Goal: Task Accomplishment & Management: Use online tool/utility

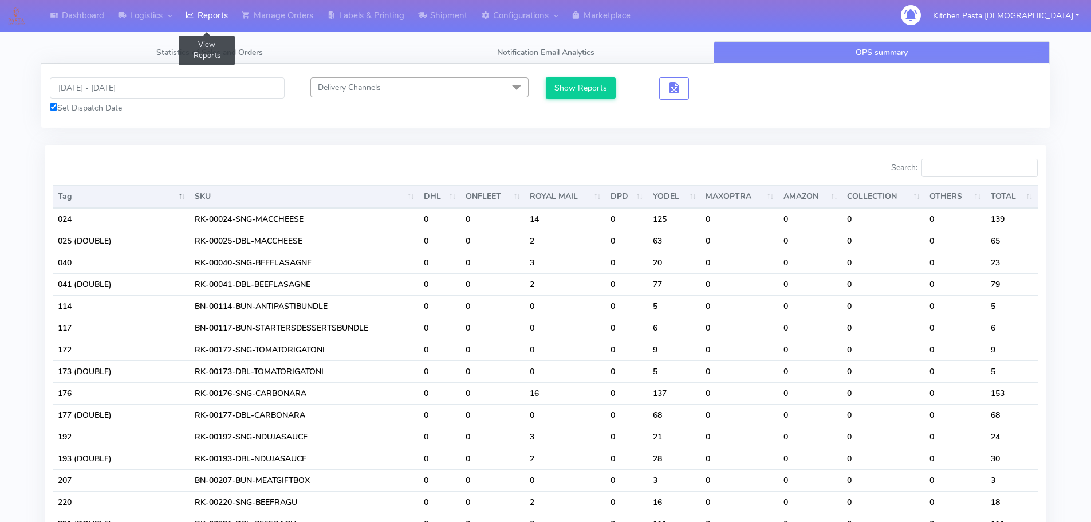
click at [205, 19] on link "Reports" at bounding box center [207, 15] width 56 height 31
click at [203, 14] on link "Reports" at bounding box center [207, 15] width 56 height 31
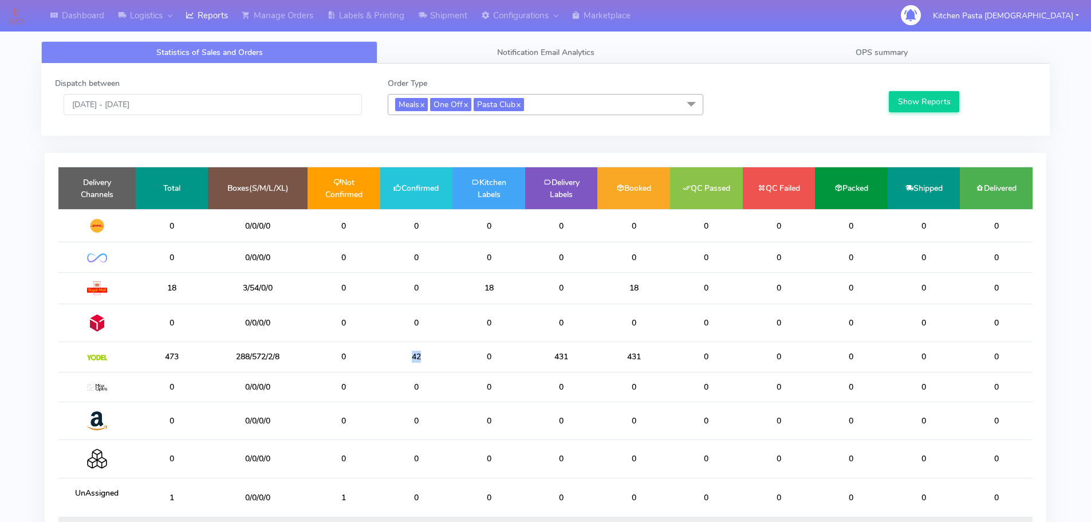
drag, startPoint x: 410, startPoint y: 359, endPoint x: 389, endPoint y: 359, distance: 21.2
click at [389, 359] on td "42" at bounding box center [416, 357] width 73 height 30
click at [436, 366] on td "42" at bounding box center [416, 357] width 73 height 30
drag, startPoint x: 415, startPoint y: 358, endPoint x: 385, endPoint y: 358, distance: 29.8
click at [385, 358] on td "42" at bounding box center [416, 357] width 73 height 30
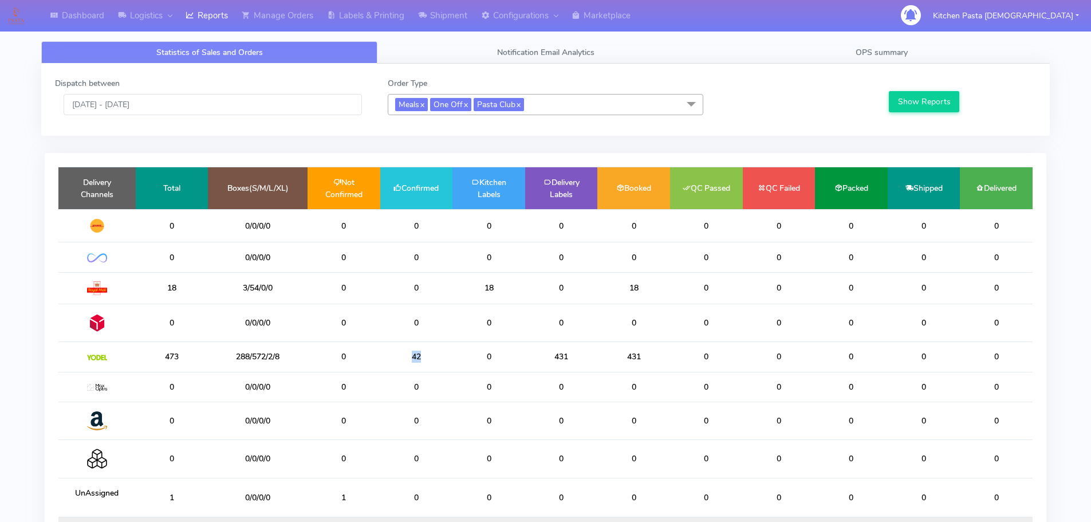
click at [399, 358] on td "42" at bounding box center [416, 357] width 73 height 30
drag, startPoint x: 214, startPoint y: 18, endPoint x: 189, endPoint y: 17, distance: 25.2
click at [214, 18] on link "Reports" at bounding box center [207, 15] width 56 height 31
click at [447, 7] on link "Shipment" at bounding box center [442, 15] width 63 height 31
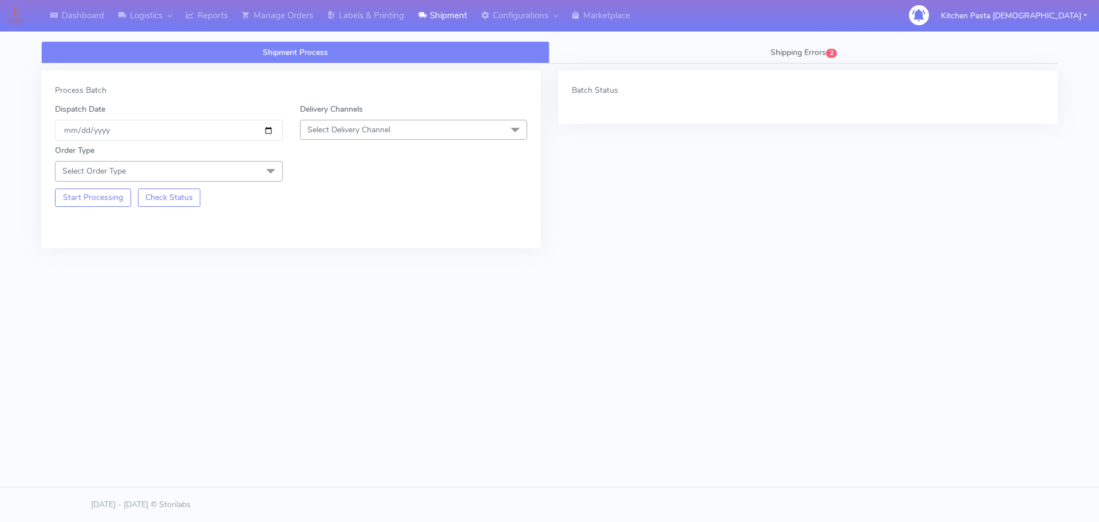
click at [396, 114] on div "Delivery Channels Select Delivery Channel DHL OnFleet Royal Mail DPD Yodel MaxO…" at bounding box center [413, 122] width 245 height 38
click at [380, 128] on span "Select Delivery Channel" at bounding box center [349, 129] width 83 height 11
click at [338, 257] on div "Yodel" at bounding box center [413, 259] width 215 height 12
click at [225, 179] on span "Select Order Type" at bounding box center [169, 171] width 228 height 20
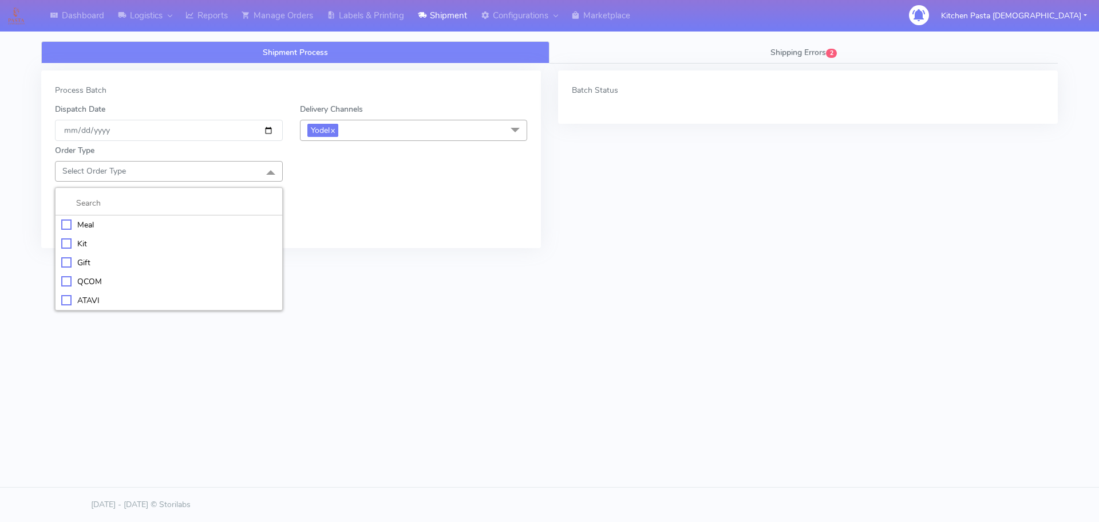
click at [174, 222] on div "Meal" at bounding box center [168, 225] width 215 height 12
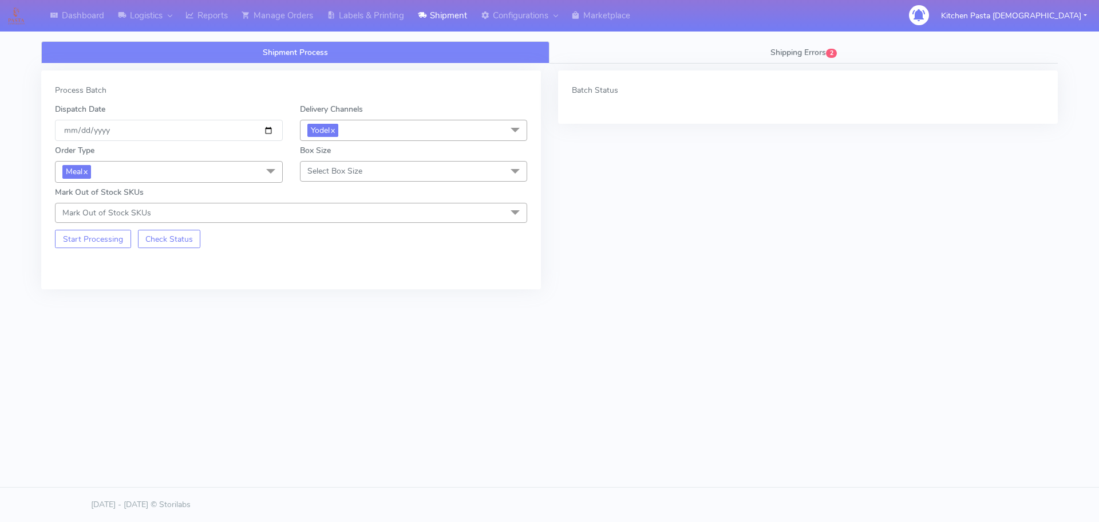
click at [326, 169] on span "Select Box Size" at bounding box center [335, 170] width 55 height 11
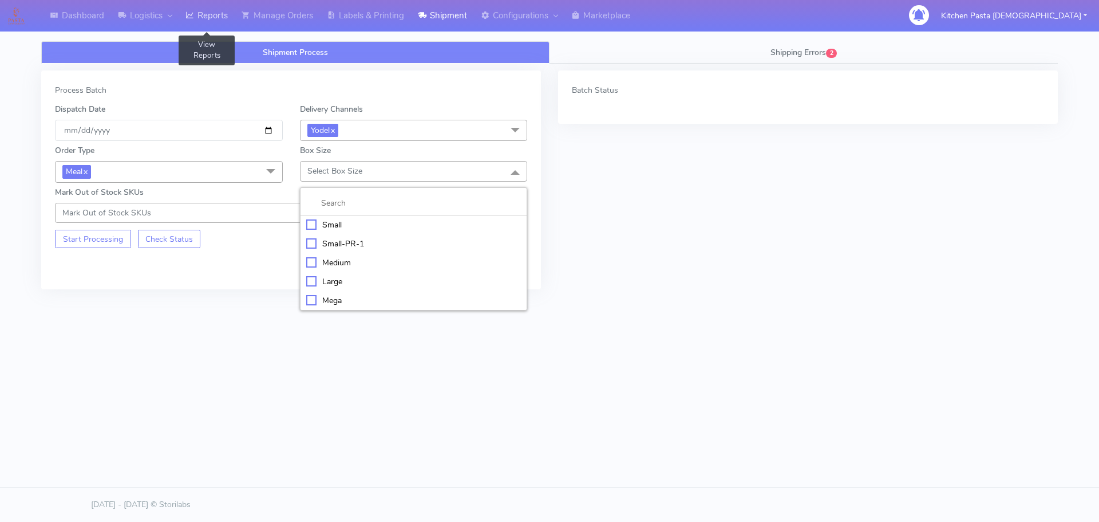
click at [221, 4] on link "Reports" at bounding box center [207, 15] width 56 height 31
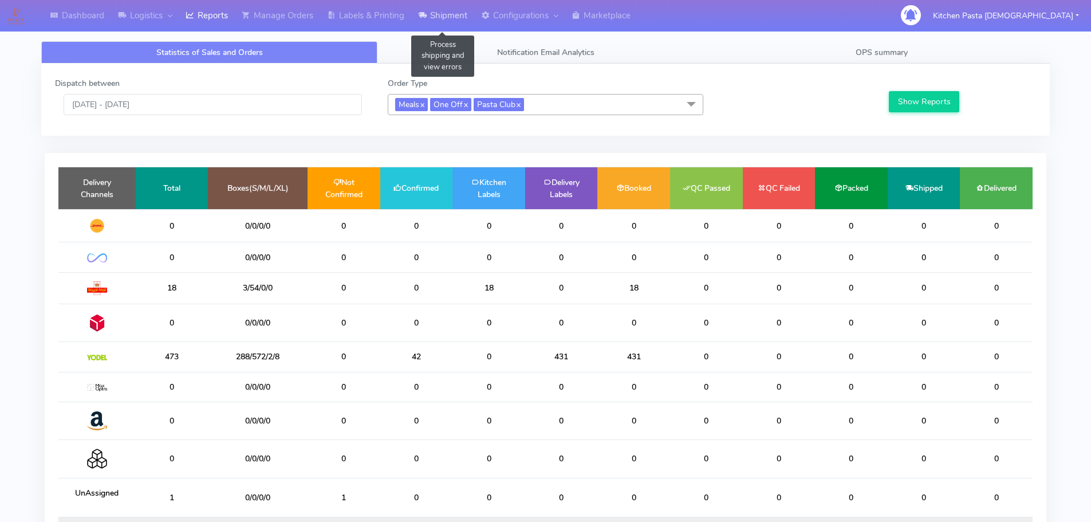
click at [415, 19] on link "Shipment" at bounding box center [442, 15] width 63 height 31
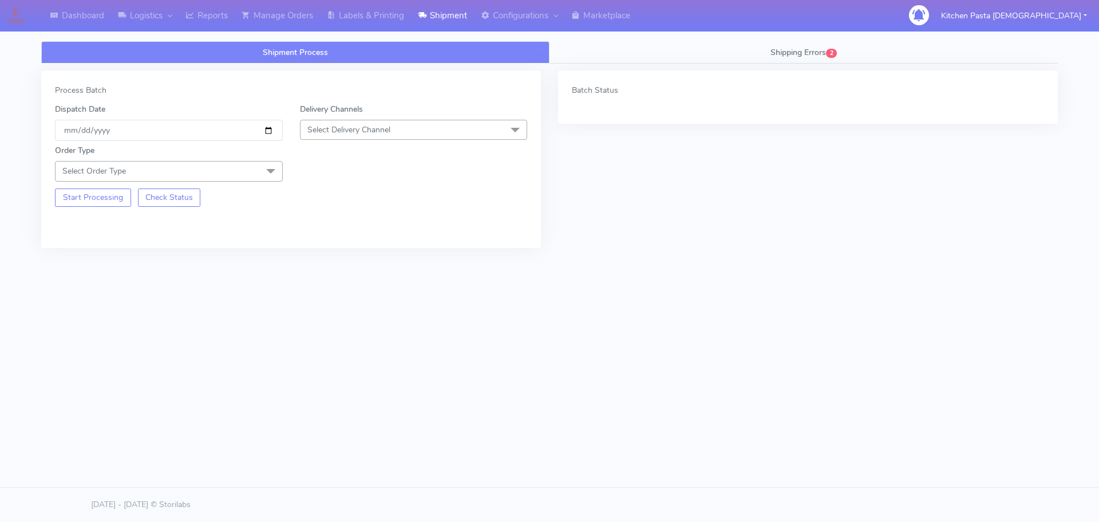
click at [372, 140] on div "Delivery Channels Select Delivery Channel DHL OnFleet Royal Mail DPD Yodel MaxO…" at bounding box center [413, 122] width 245 height 38
click at [374, 127] on span "Select Delivery Channel" at bounding box center [349, 129] width 83 height 11
click at [337, 266] on li "Yodel" at bounding box center [414, 258] width 227 height 19
click at [250, 178] on span "Select Order Type" at bounding box center [169, 171] width 228 height 20
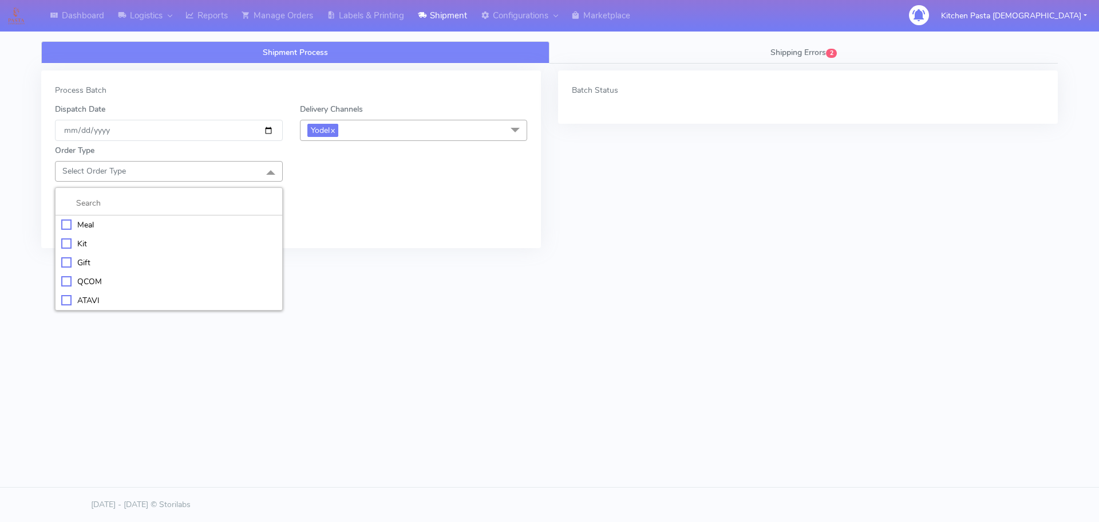
click at [135, 219] on div "Meal" at bounding box center [168, 225] width 215 height 12
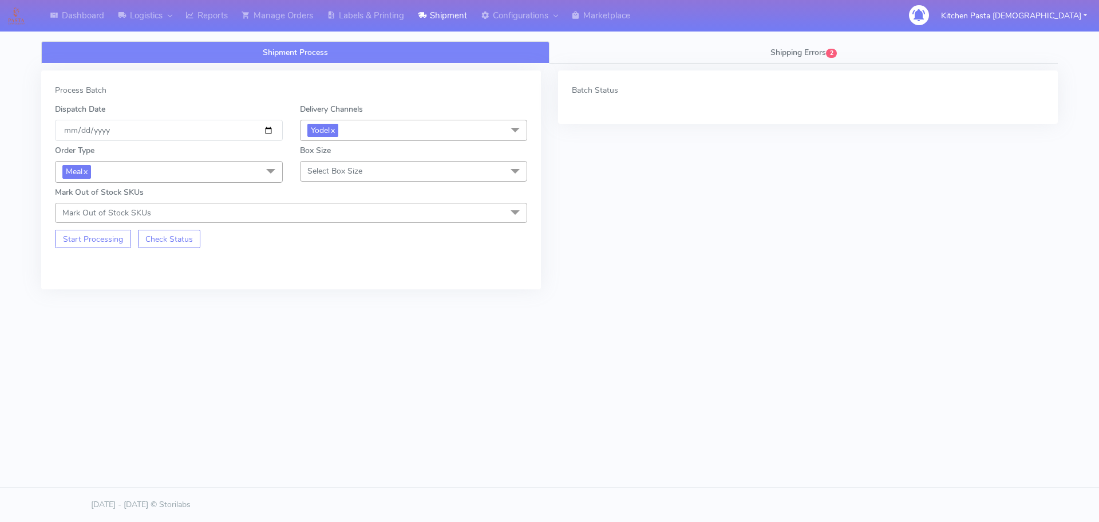
click at [311, 172] on span "Select Box Size" at bounding box center [335, 170] width 55 height 11
click at [334, 227] on div "Small" at bounding box center [413, 225] width 215 height 12
click at [105, 243] on button "Start Processing" at bounding box center [93, 239] width 76 height 18
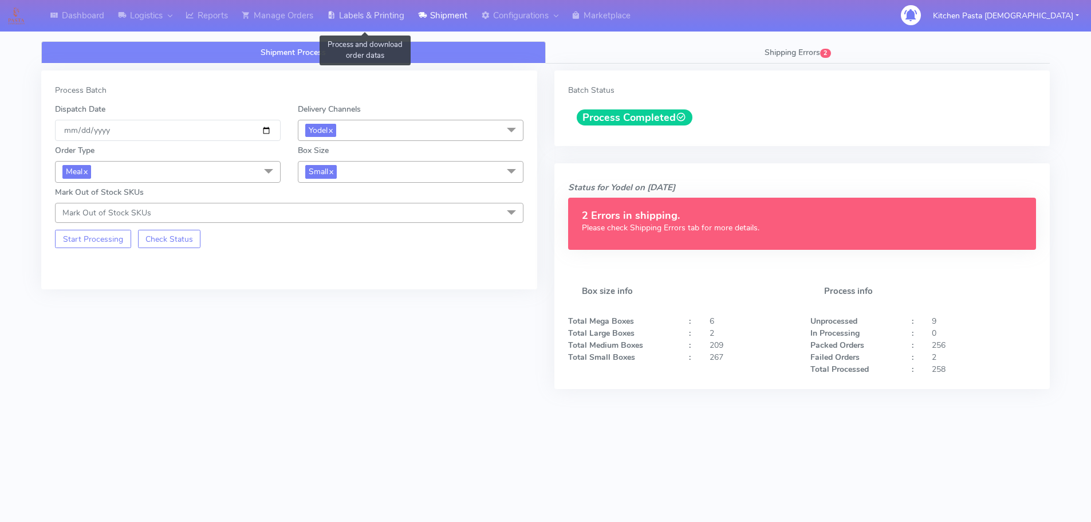
drag, startPoint x: 377, startPoint y: 19, endPoint x: 385, endPoint y: 20, distance: 8.1
click at [377, 19] on link "Labels & Printing" at bounding box center [365, 15] width 91 height 31
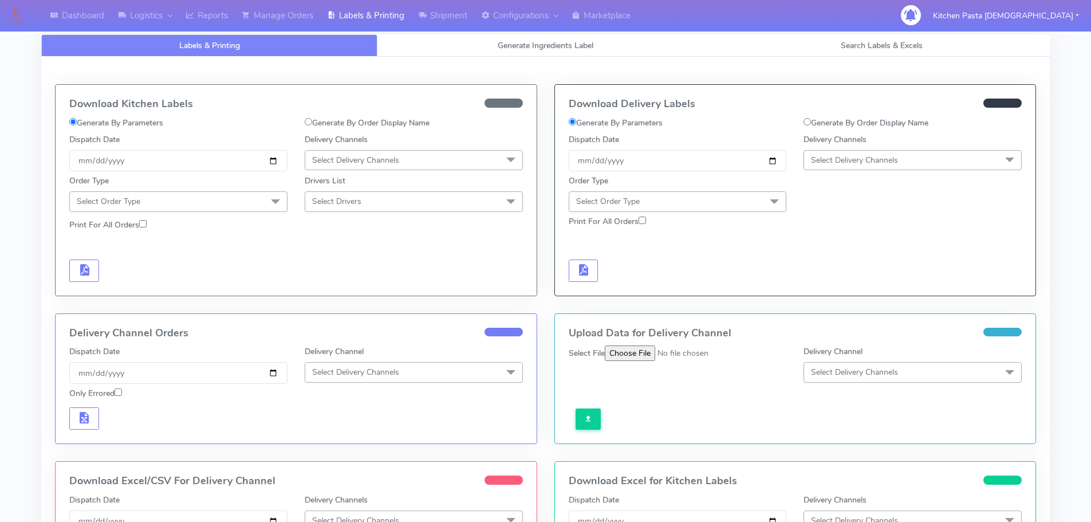
click at [878, 164] on span "Select Delivery Channels" at bounding box center [854, 160] width 87 height 11
click at [840, 274] on div "DPD" at bounding box center [913, 270] width 206 height 12
click at [827, 160] on span "DPD x" at bounding box center [825, 160] width 29 height 13
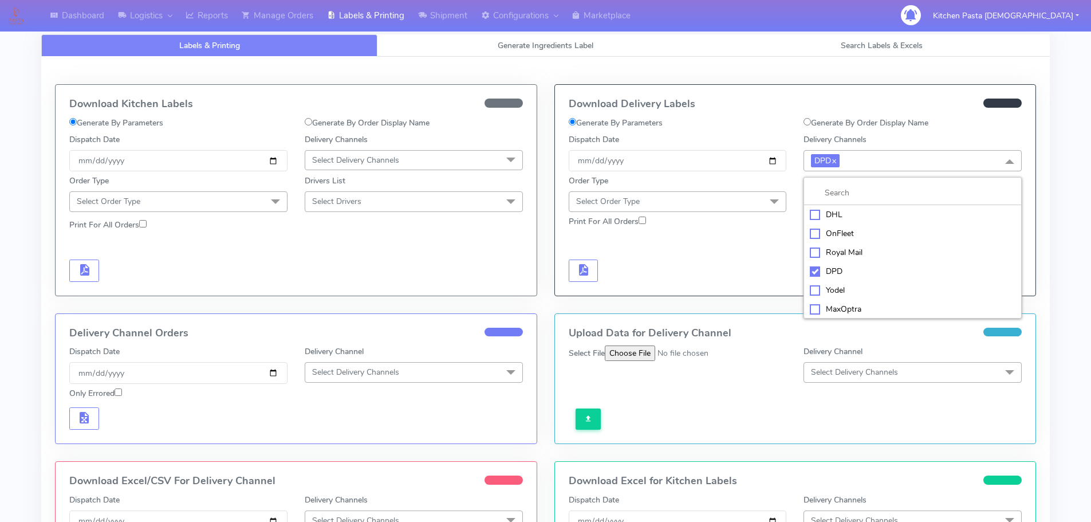
click at [842, 286] on div "Yodel" at bounding box center [913, 290] width 206 height 12
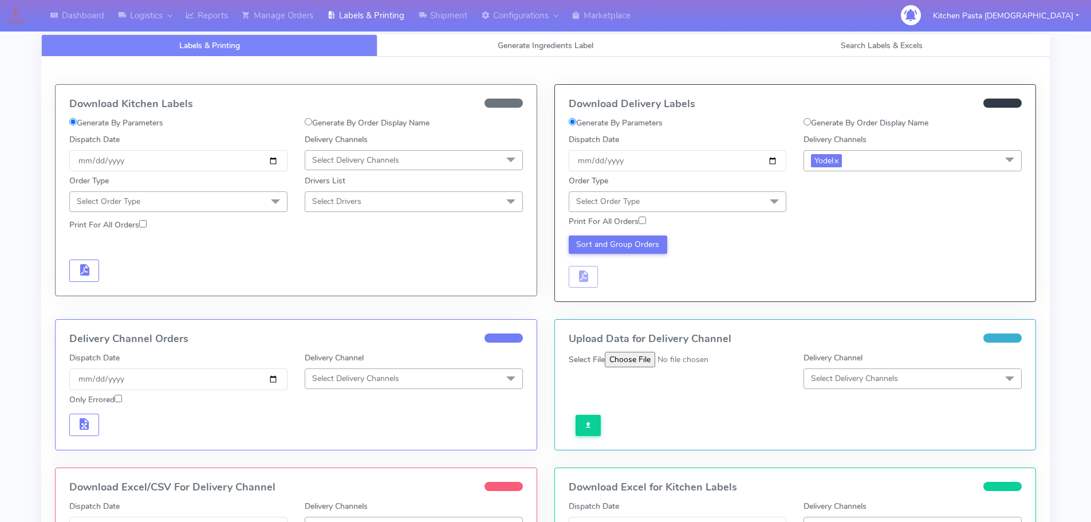
click at [734, 204] on span "Select Order Type" at bounding box center [678, 201] width 218 height 20
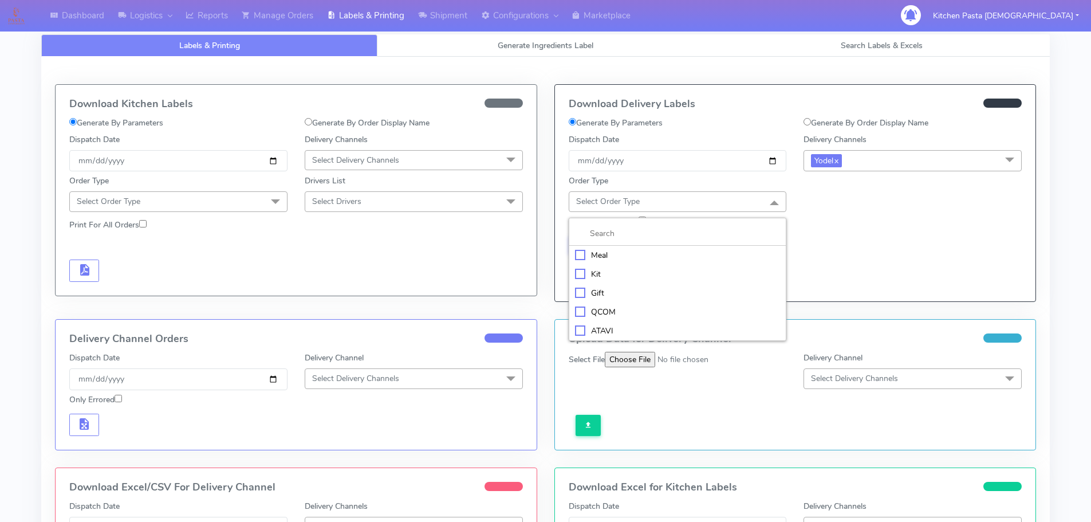
click at [680, 253] on div "Meal" at bounding box center [678, 255] width 206 height 12
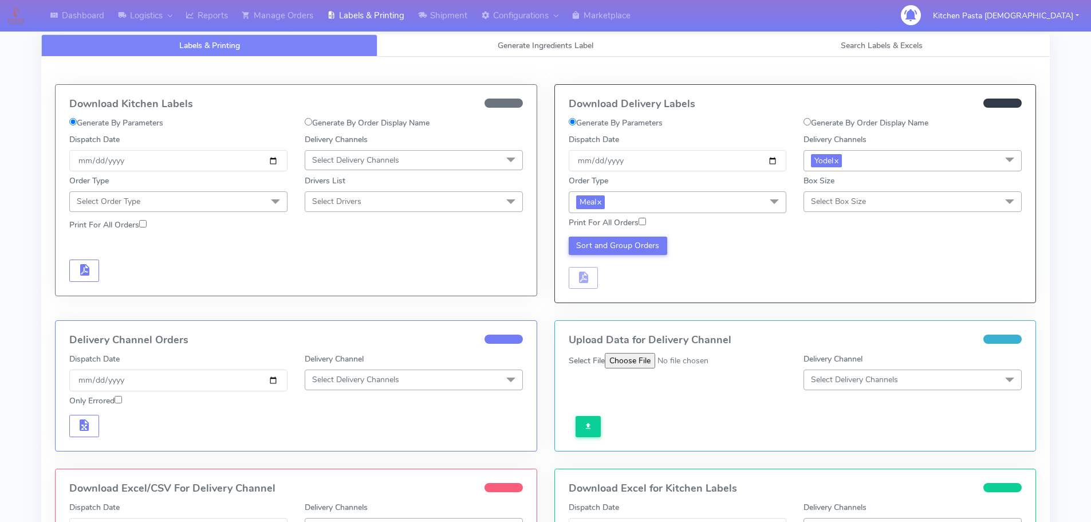
drag, startPoint x: 825, startPoint y: 194, endPoint x: 847, endPoint y: 200, distance: 23.8
click at [826, 194] on span "Select Box Size" at bounding box center [912, 201] width 218 height 20
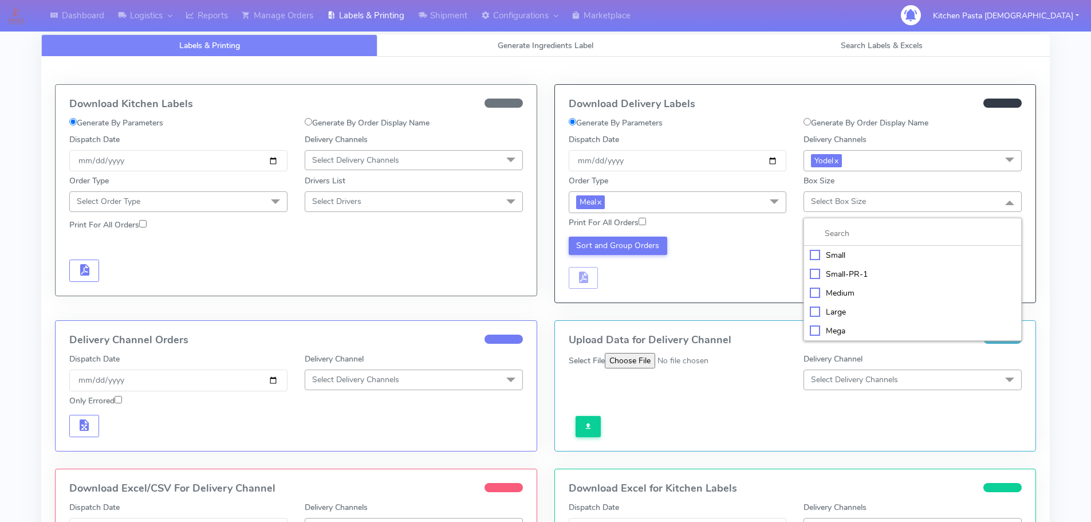
click at [843, 253] on div "Small" at bounding box center [913, 255] width 206 height 12
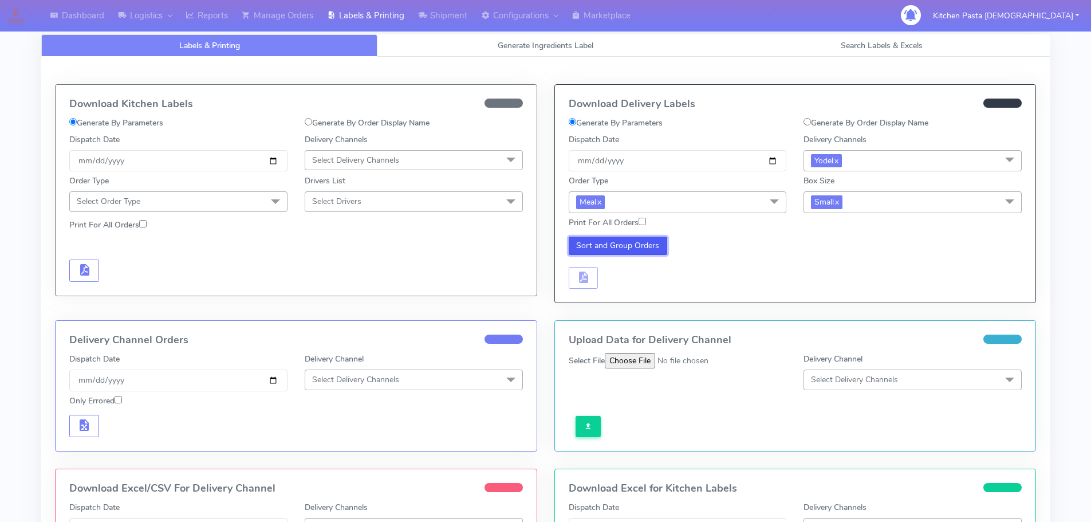
click at [629, 239] on button "Sort and Group Orders" at bounding box center [618, 245] width 99 height 18
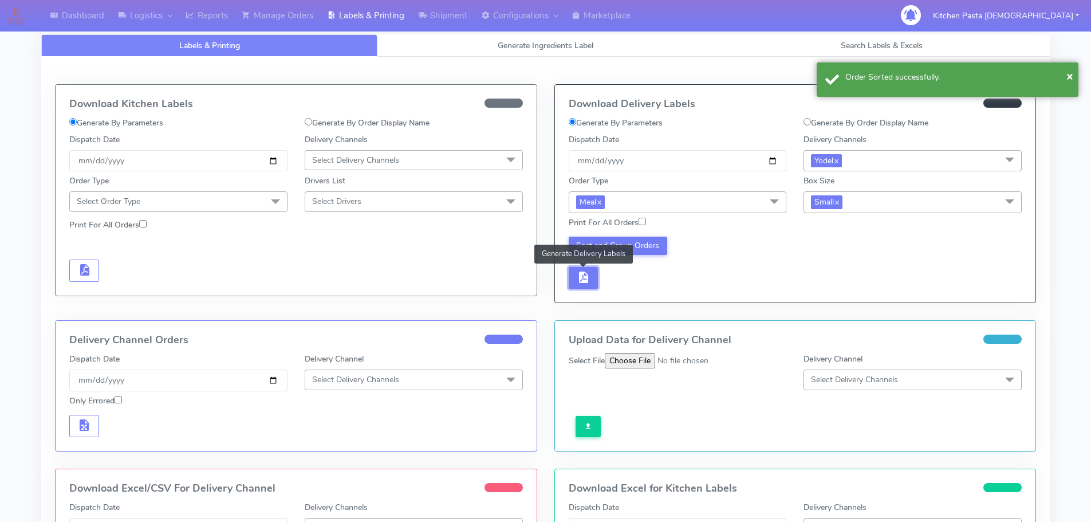
click at [579, 281] on span "button" at bounding box center [583, 279] width 14 height 11
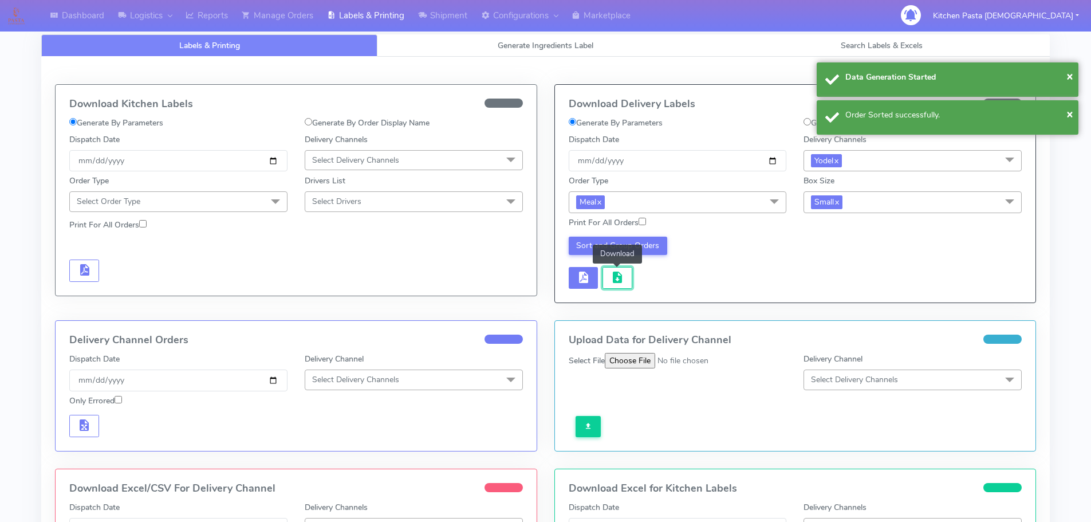
click at [623, 286] on button "button" at bounding box center [617, 278] width 30 height 22
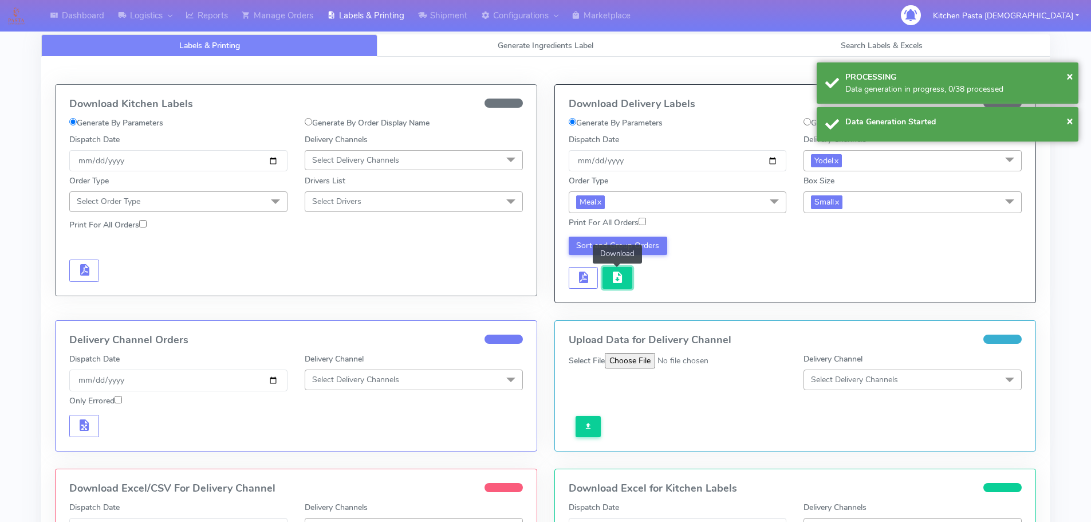
click at [618, 274] on span "button" at bounding box center [617, 279] width 14 height 11
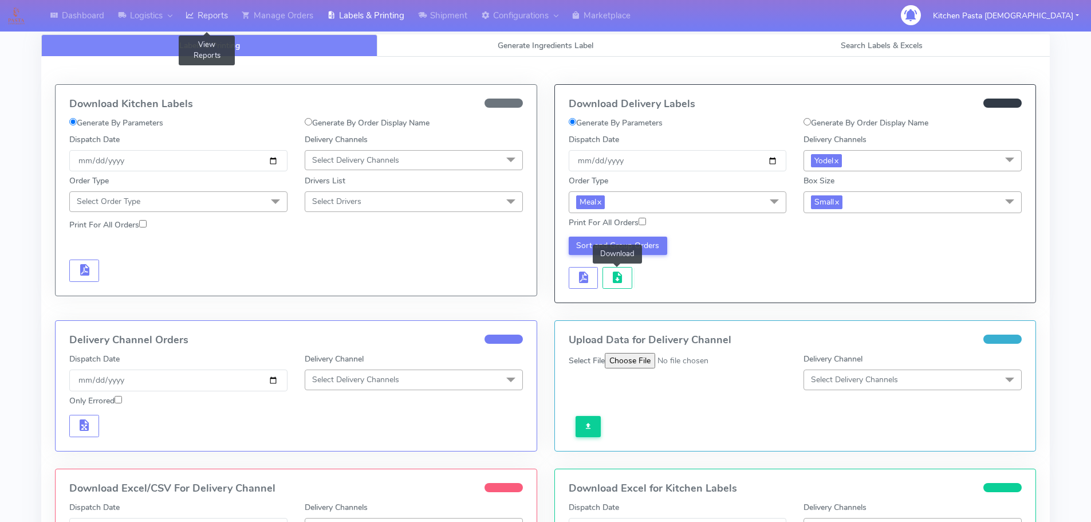
click at [194, 20] on icon at bounding box center [190, 15] width 9 height 11
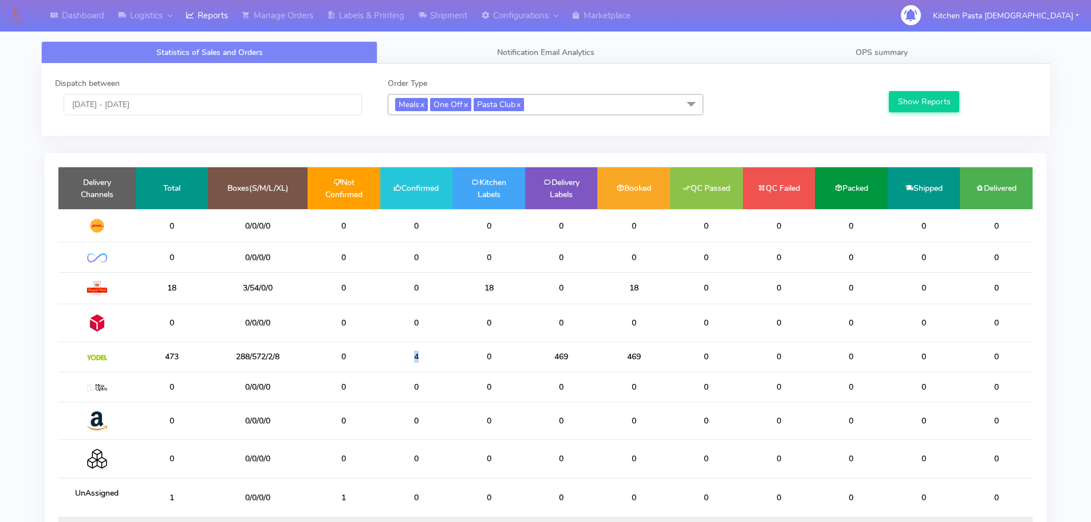
drag, startPoint x: 427, startPoint y: 353, endPoint x: 393, endPoint y: 356, distance: 34.5
click at [393, 356] on td "4" at bounding box center [416, 357] width 73 height 30
click at [439, 14] on link "Shipment" at bounding box center [442, 15] width 63 height 31
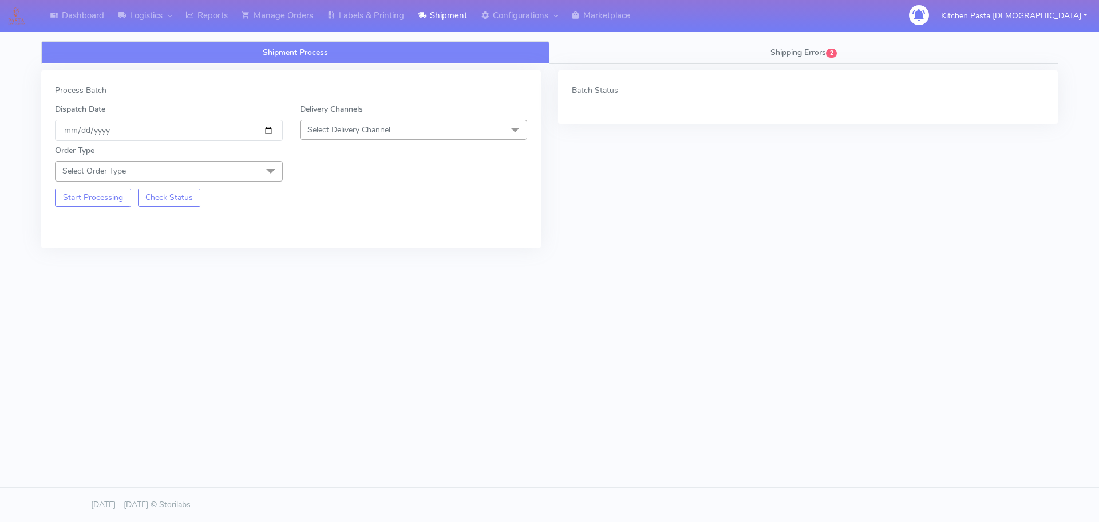
click at [400, 124] on span "Select Delivery Channel" at bounding box center [414, 130] width 228 height 20
click at [345, 263] on div "Yodel" at bounding box center [413, 259] width 215 height 12
click at [259, 171] on span at bounding box center [270, 172] width 23 height 22
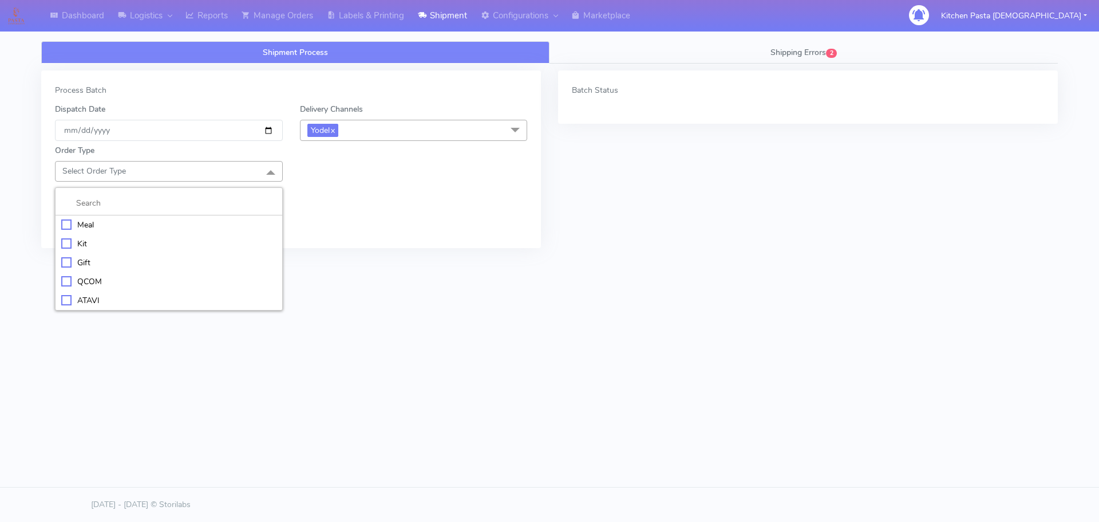
click at [165, 227] on div "Meal" at bounding box center [168, 225] width 215 height 12
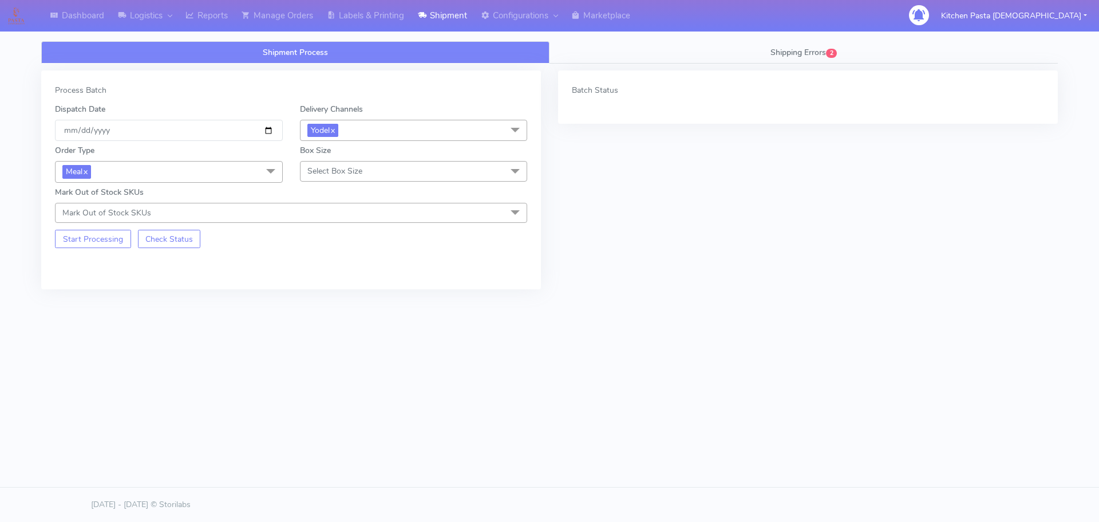
click at [388, 175] on span "Select Box Size" at bounding box center [414, 171] width 228 height 20
click at [362, 263] on div "Medium" at bounding box center [413, 263] width 215 height 12
click at [103, 242] on button "Start Processing" at bounding box center [93, 239] width 76 height 18
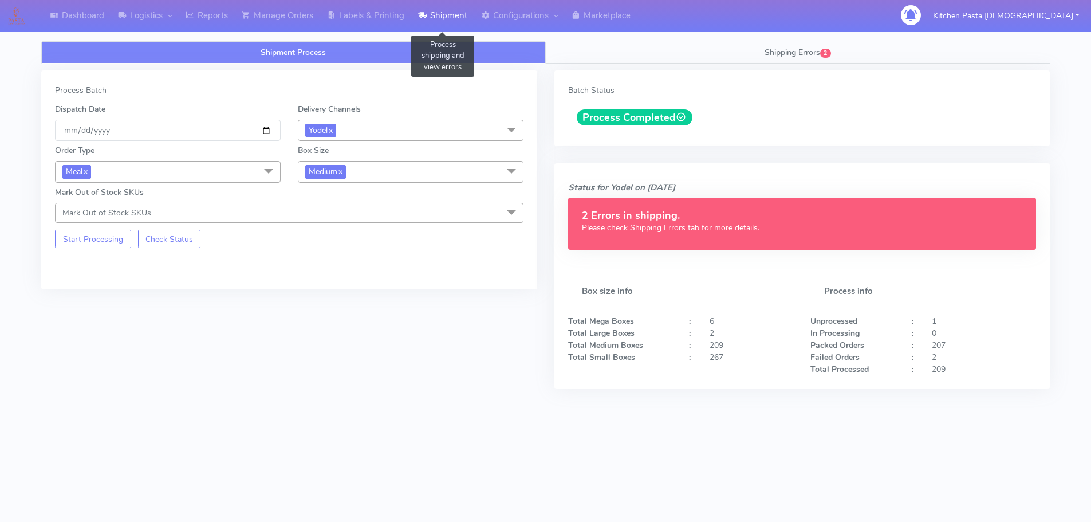
click at [415, 20] on link "Shipment" at bounding box center [442, 15] width 63 height 31
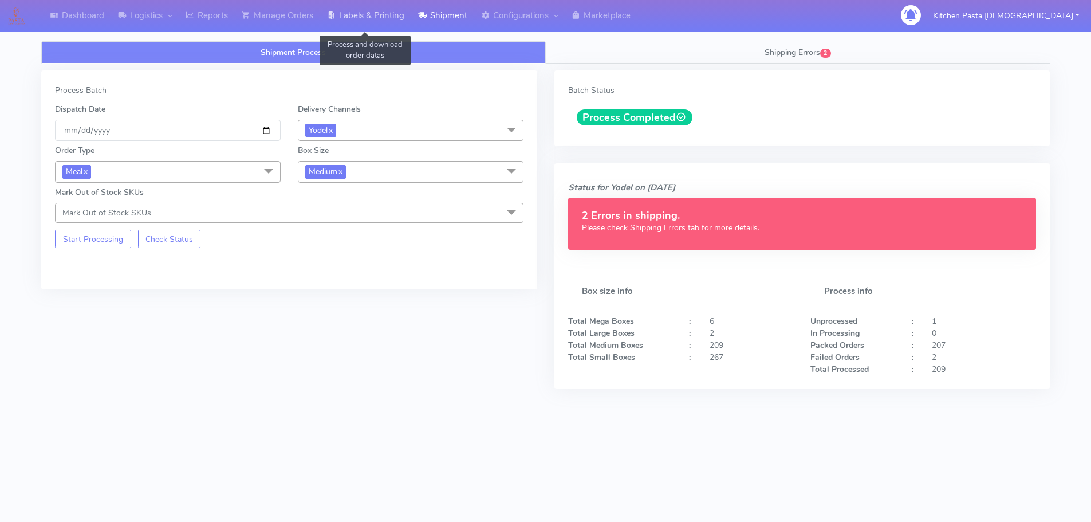
click at [393, 21] on link "Labels & Printing" at bounding box center [365, 15] width 91 height 31
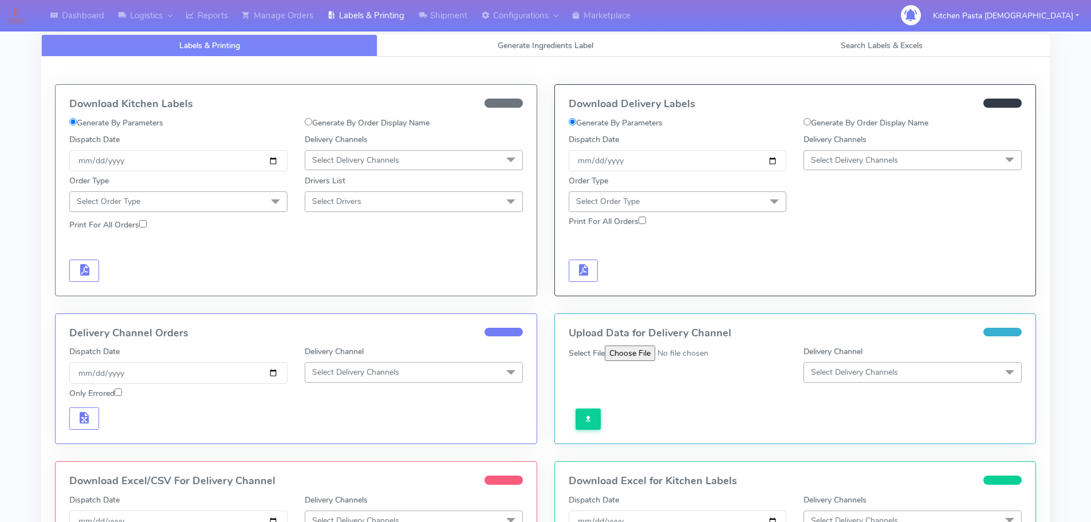
click at [886, 180] on div at bounding box center [912, 193] width 235 height 37
click at [890, 160] on span "Select Delivery Channels" at bounding box center [854, 160] width 87 height 11
click at [839, 283] on div "Yodel" at bounding box center [913, 289] width 206 height 12
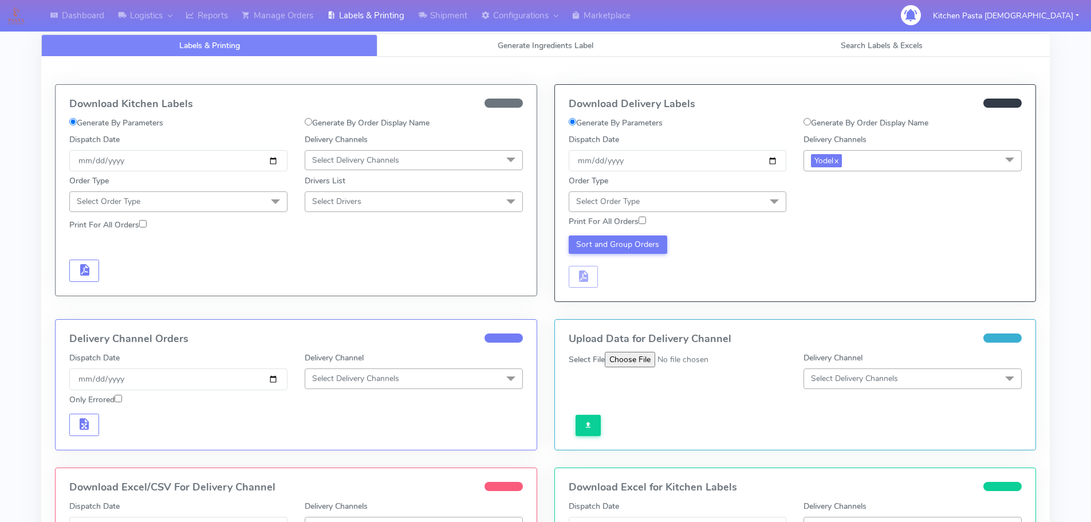
click at [770, 199] on span at bounding box center [774, 202] width 23 height 22
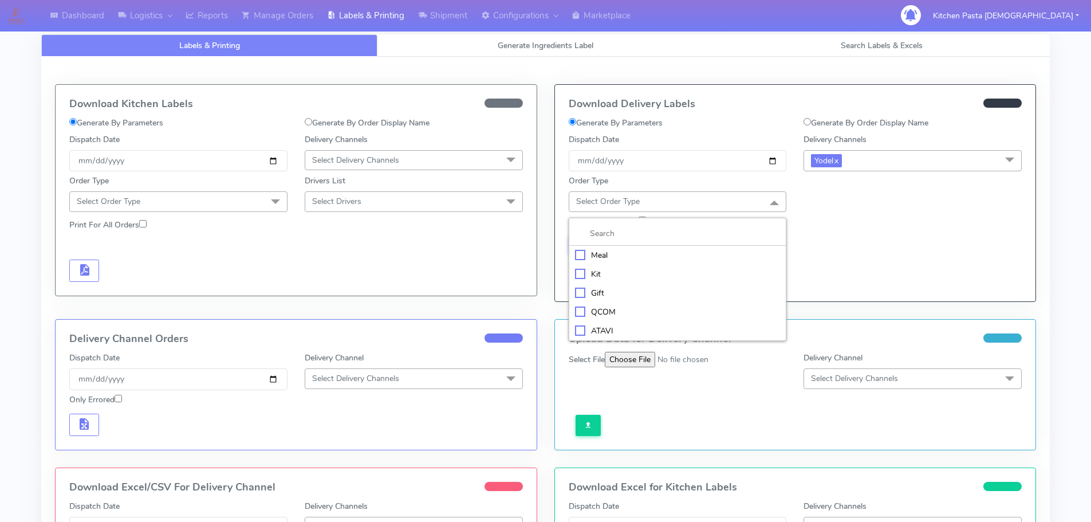
click at [645, 254] on div "Meal" at bounding box center [678, 255] width 206 height 12
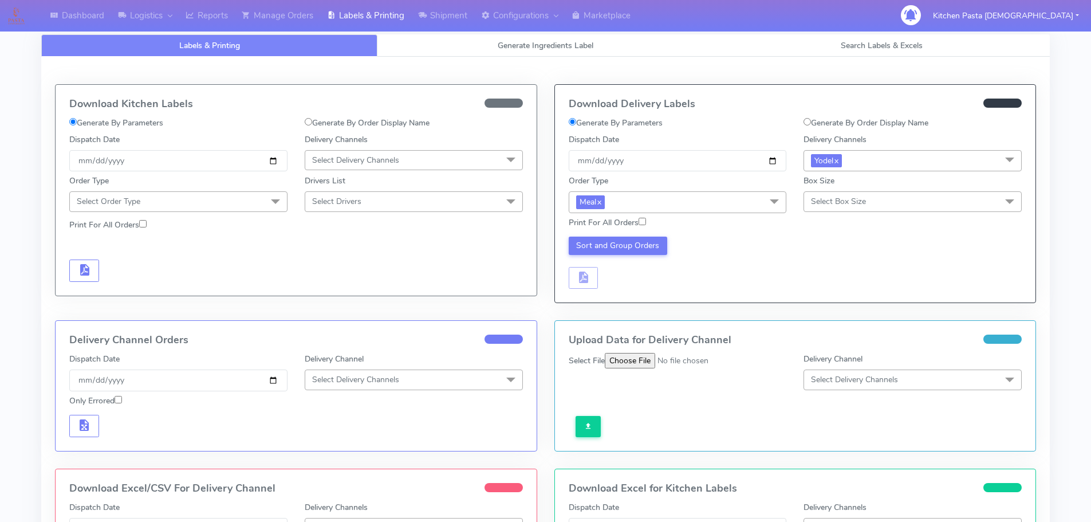
click at [809, 188] on div "Box Size Select Box Size Small Small-PR-1 Medium Large Mega" at bounding box center [912, 193] width 218 height 37
click at [809, 191] on span "Select Box Size" at bounding box center [912, 201] width 218 height 20
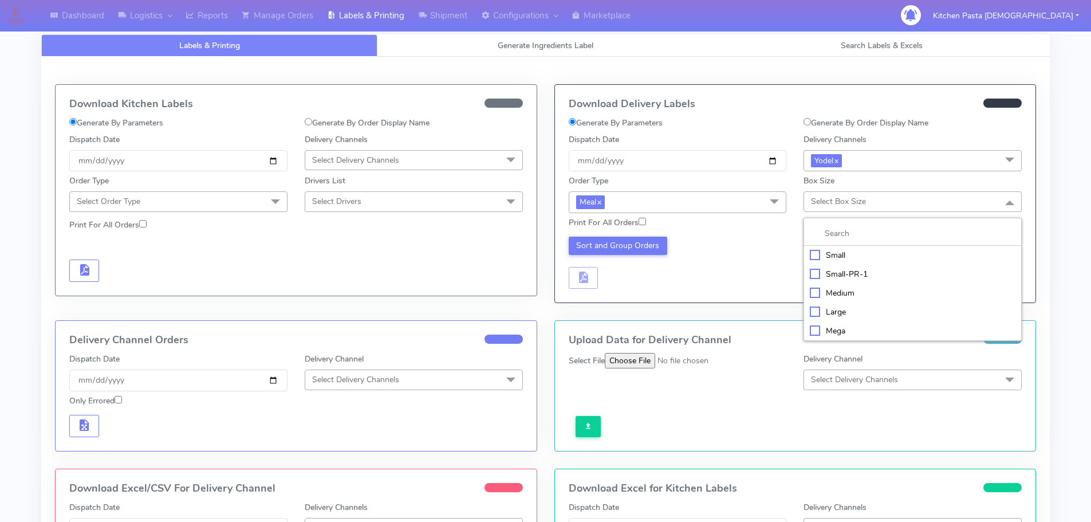
click at [845, 295] on div "Medium" at bounding box center [913, 293] width 206 height 12
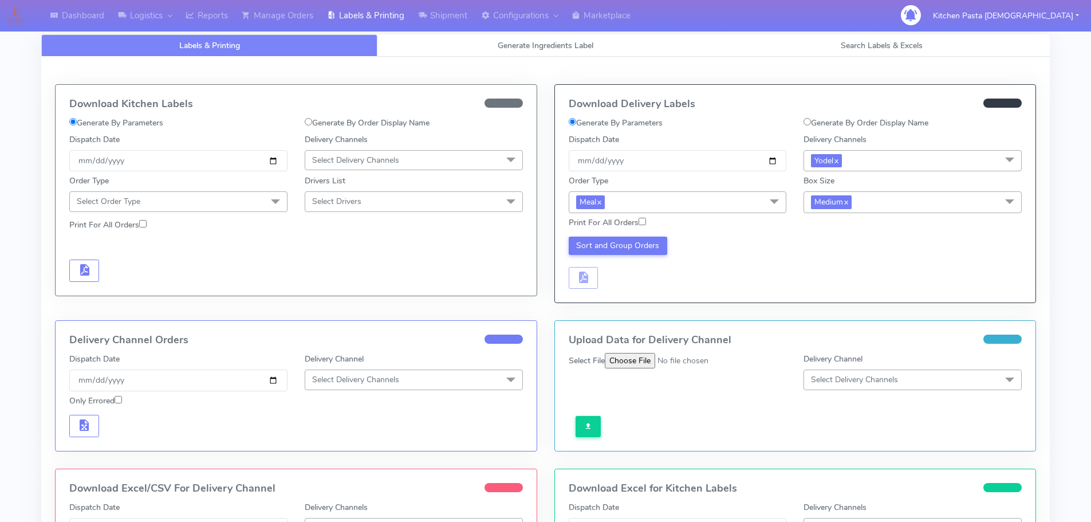
click at [633, 235] on div "Sort and Group Orders" at bounding box center [795, 261] width 471 height 56
click at [637, 249] on button "Sort and Group Orders" at bounding box center [618, 245] width 99 height 18
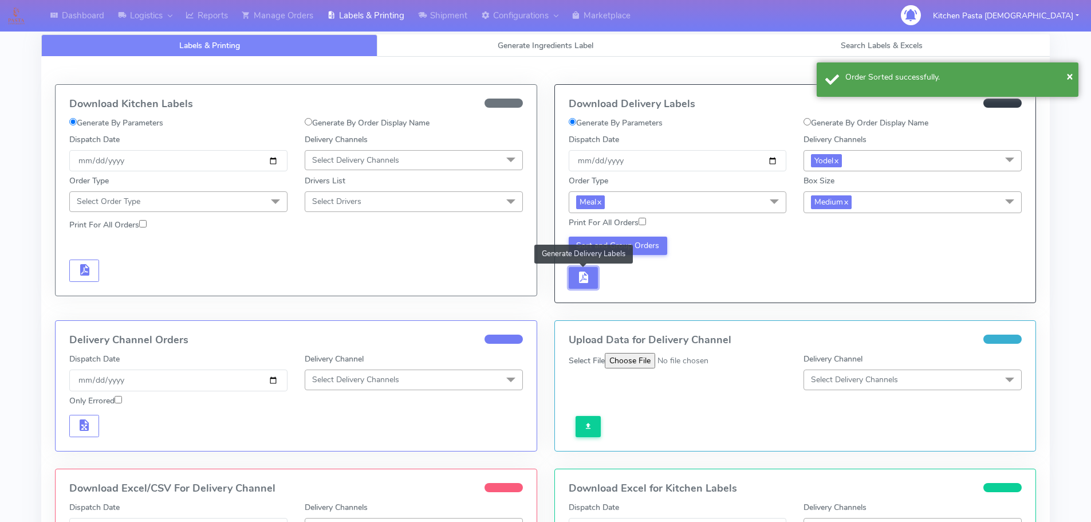
click at [589, 283] on span "button" at bounding box center [583, 279] width 14 height 11
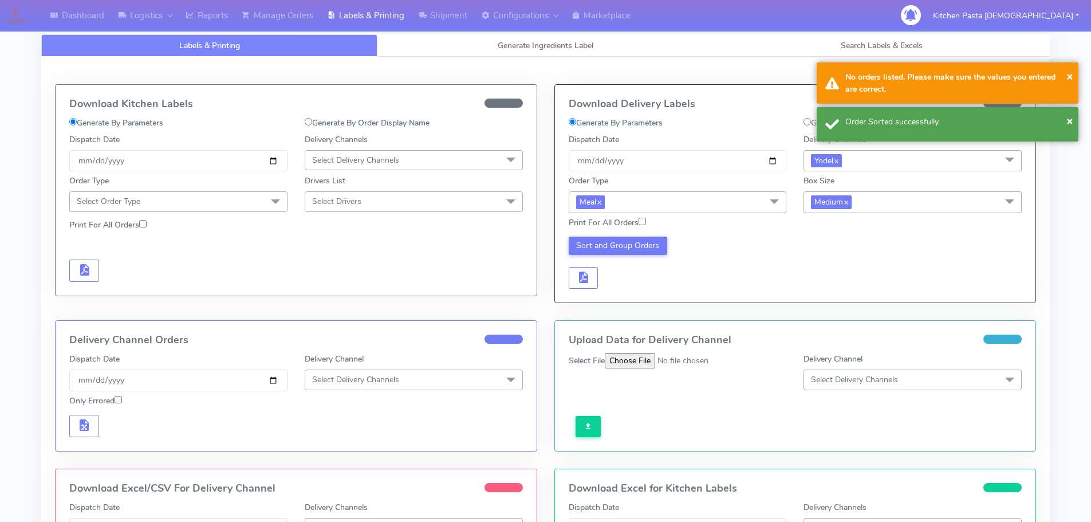
click at [620, 281] on div "Sort and Group Orders" at bounding box center [677, 262] width 235 height 53
click at [588, 274] on span "button" at bounding box center [583, 279] width 14 height 11
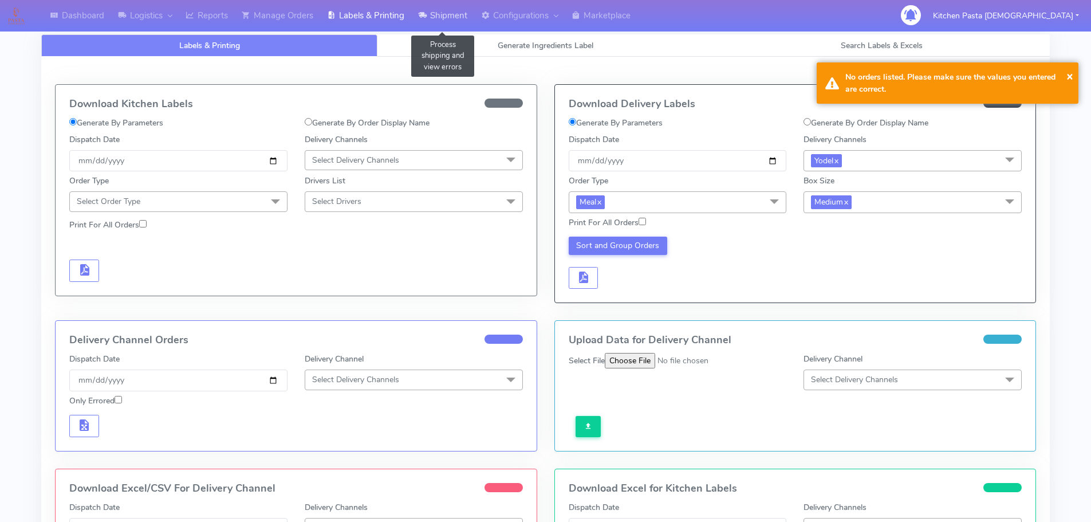
click at [463, 19] on link "Shipment" at bounding box center [442, 15] width 63 height 31
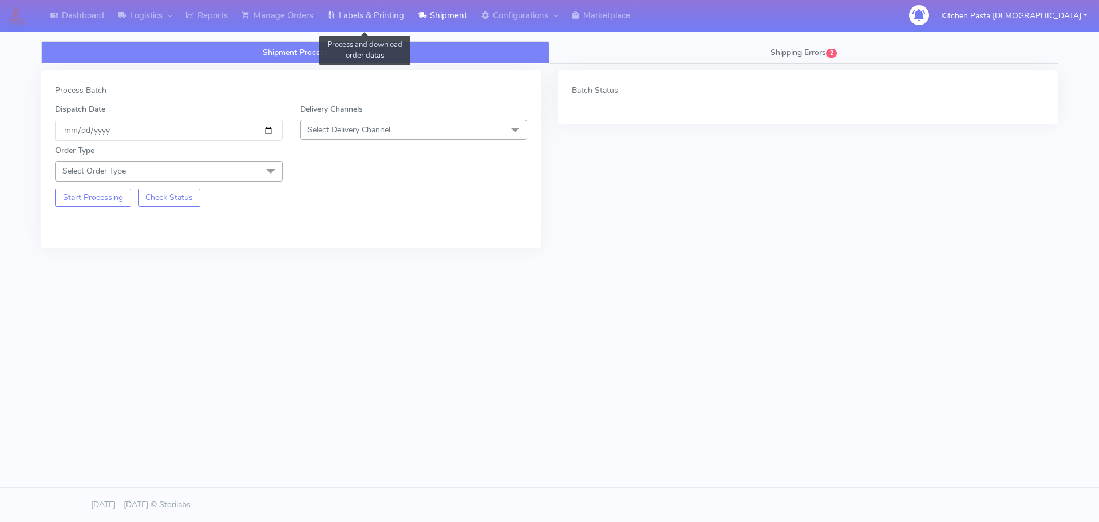
click at [401, 19] on link "Labels & Printing" at bounding box center [365, 15] width 91 height 31
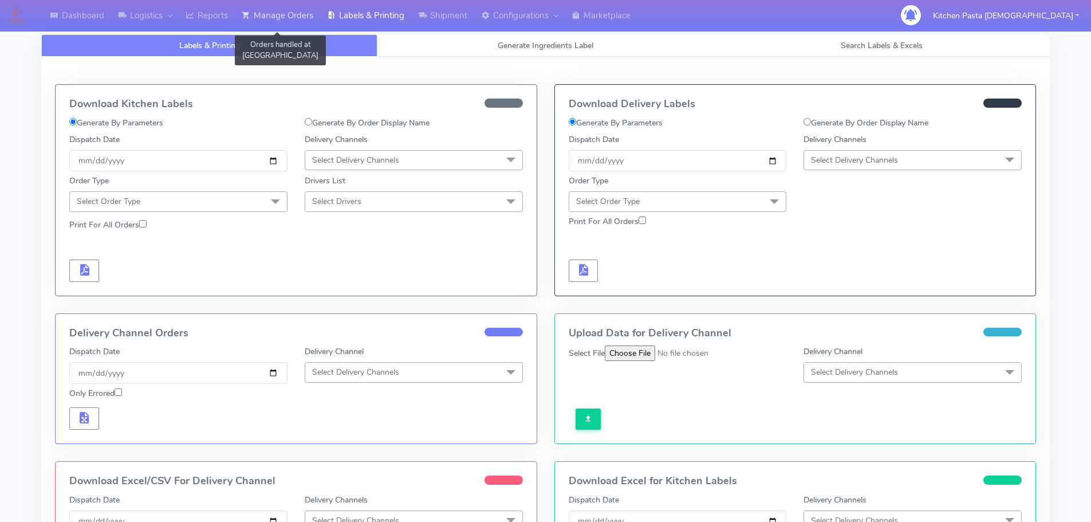
click at [251, 23] on link "Manage Orders" at bounding box center [277, 15] width 85 height 31
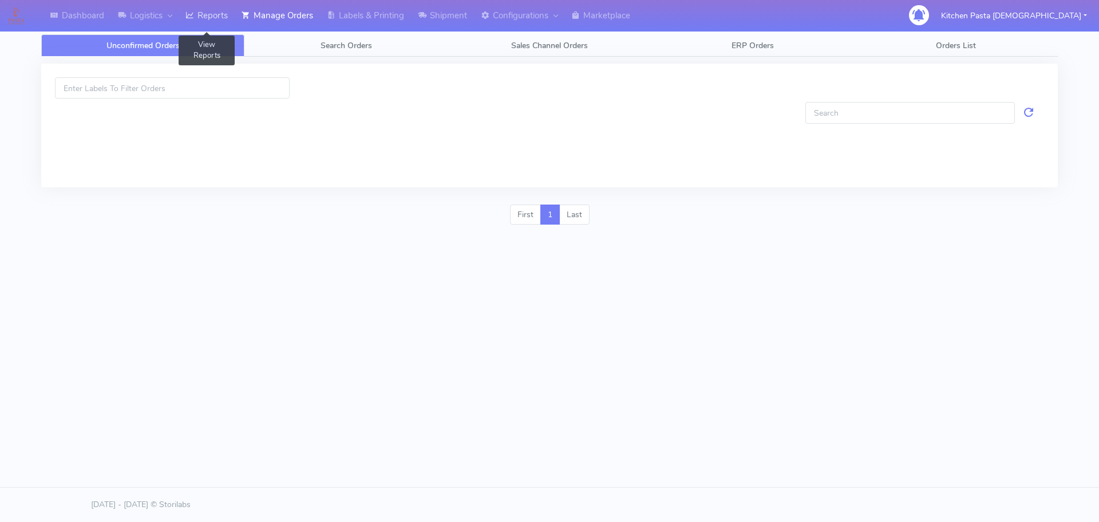
click at [226, 25] on link "Reports" at bounding box center [207, 15] width 56 height 31
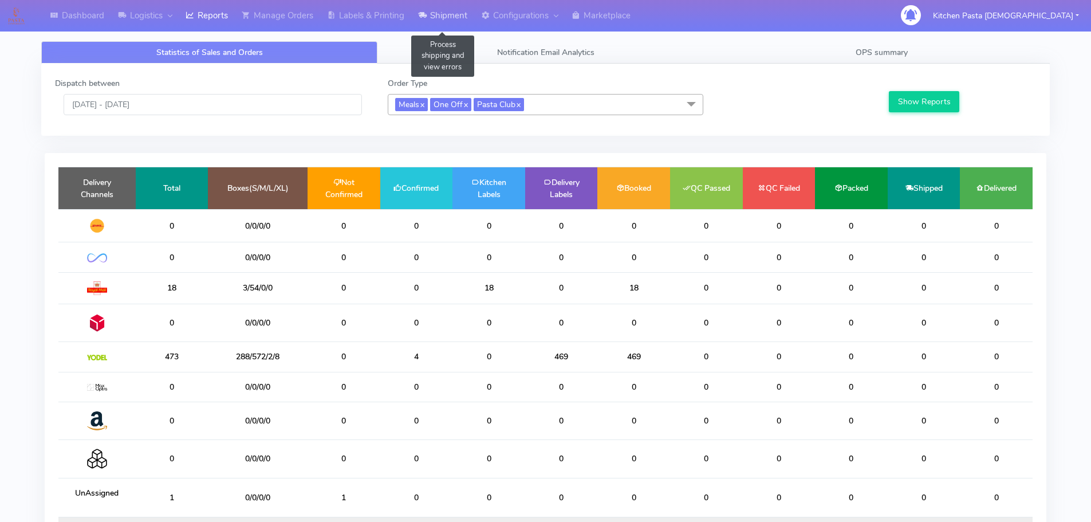
click at [435, 15] on link "Shipment" at bounding box center [442, 15] width 63 height 31
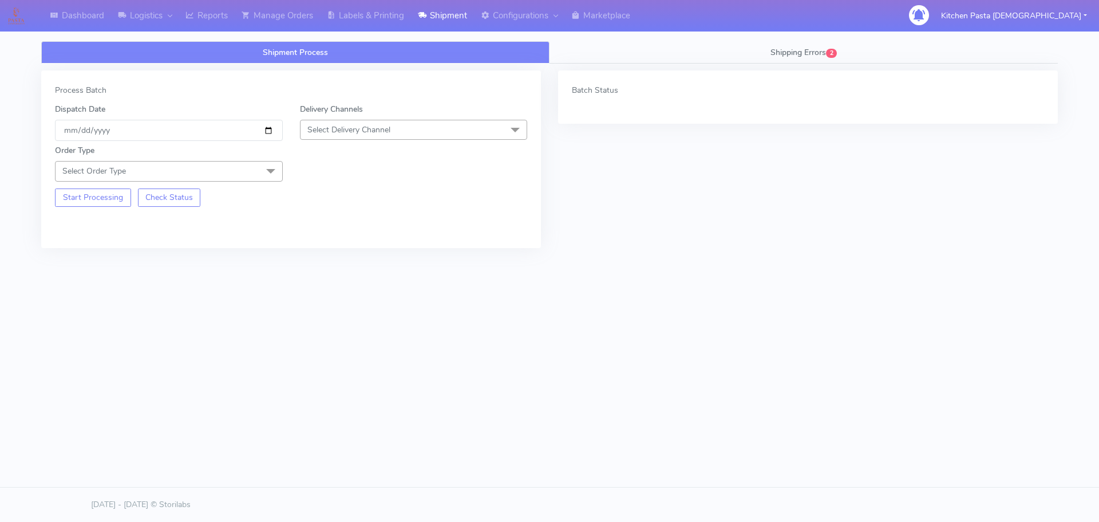
click at [395, 134] on span "Select Delivery Channel" at bounding box center [414, 130] width 228 height 20
click at [323, 262] on div "Yodel" at bounding box center [413, 259] width 215 height 12
click at [234, 176] on span "Select Order Type" at bounding box center [169, 171] width 228 height 20
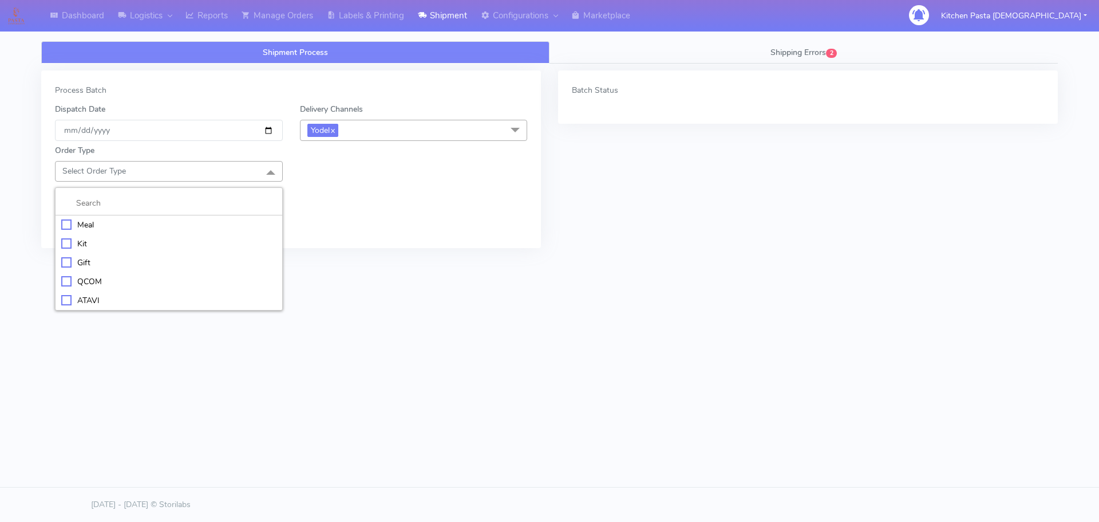
click at [170, 216] on li "Meal" at bounding box center [169, 224] width 227 height 19
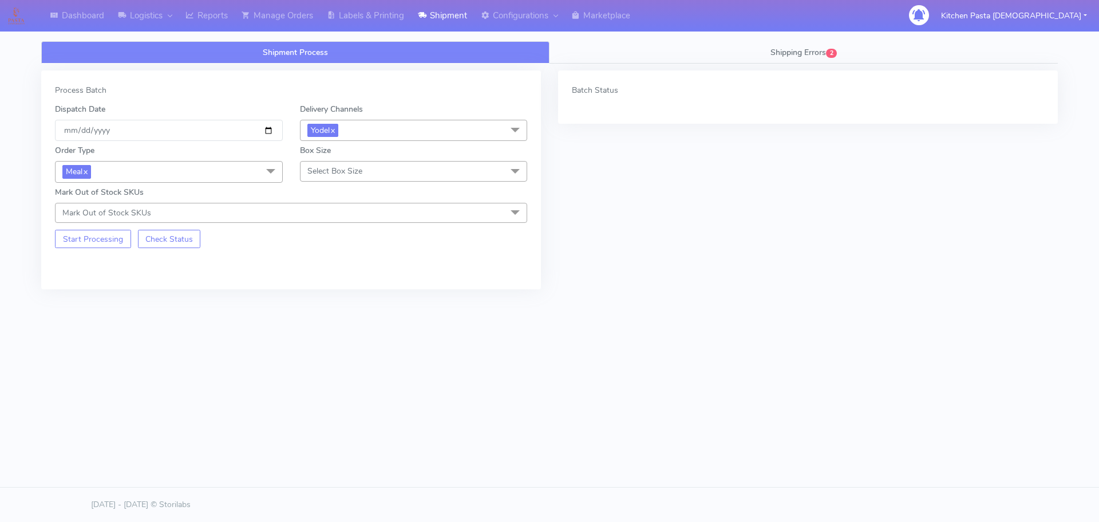
click at [324, 168] on span "Select Box Size" at bounding box center [335, 170] width 55 height 11
click at [333, 301] on div "Mega" at bounding box center [413, 300] width 215 height 12
click at [114, 242] on button "Start Processing" at bounding box center [93, 239] width 76 height 18
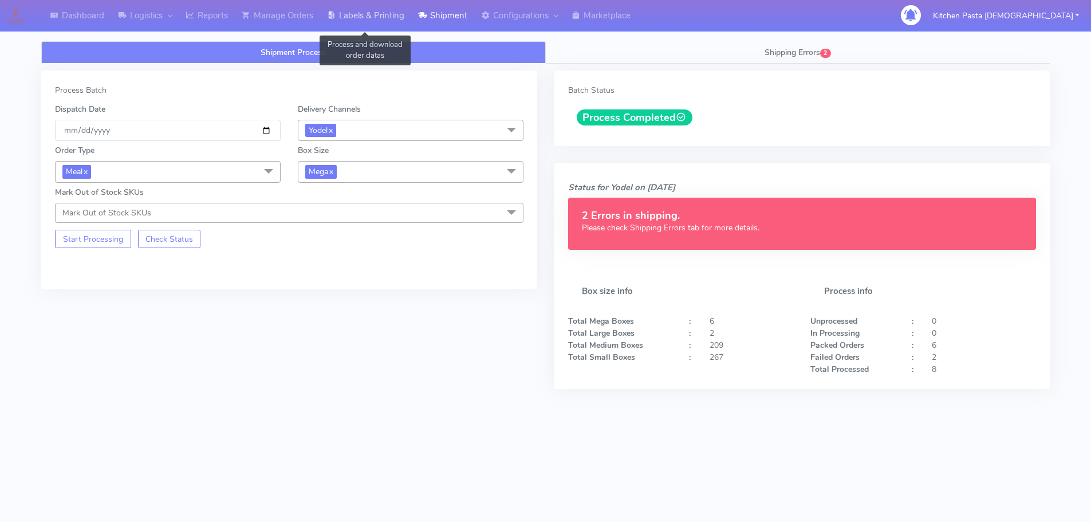
click at [400, 26] on link "Labels & Printing" at bounding box center [365, 15] width 91 height 31
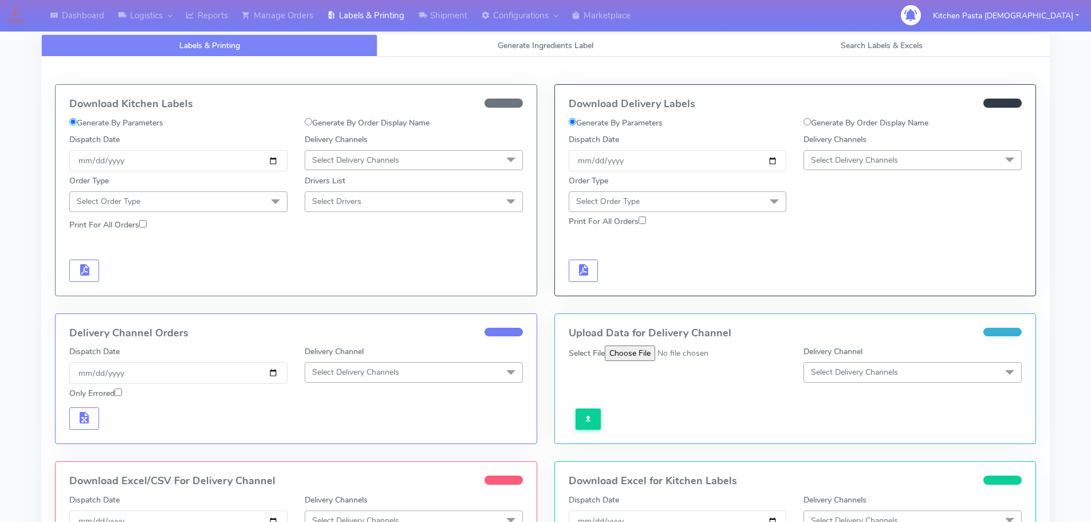
click at [818, 158] on span "Select Delivery Channels" at bounding box center [854, 160] width 87 height 11
click at [851, 284] on div "Yodel" at bounding box center [913, 289] width 206 height 12
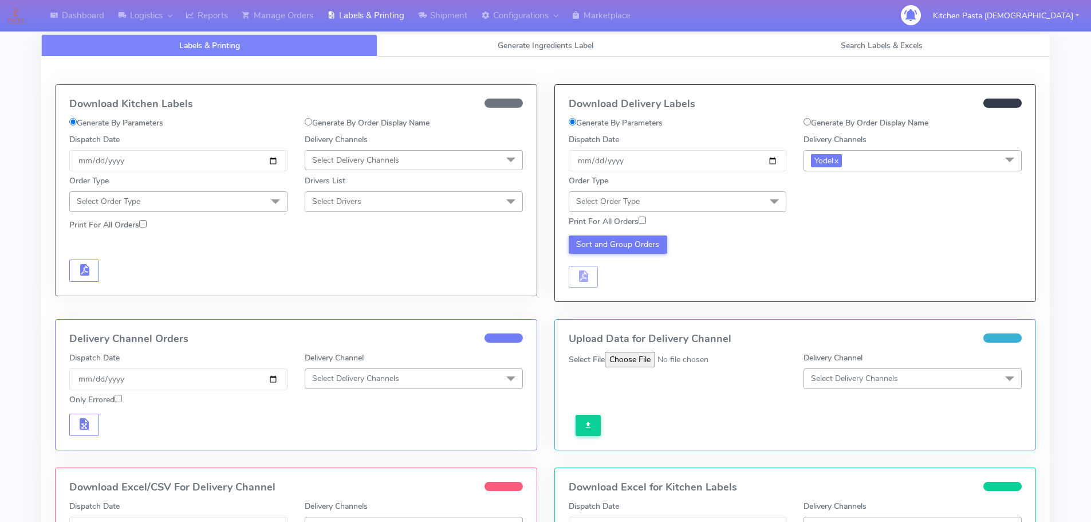
click at [701, 188] on div "Order Type Select Order Type Meal Kit Gift QCOM ATAVI" at bounding box center [677, 193] width 235 height 37
click at [675, 211] on span "Select Order Type" at bounding box center [678, 201] width 218 height 20
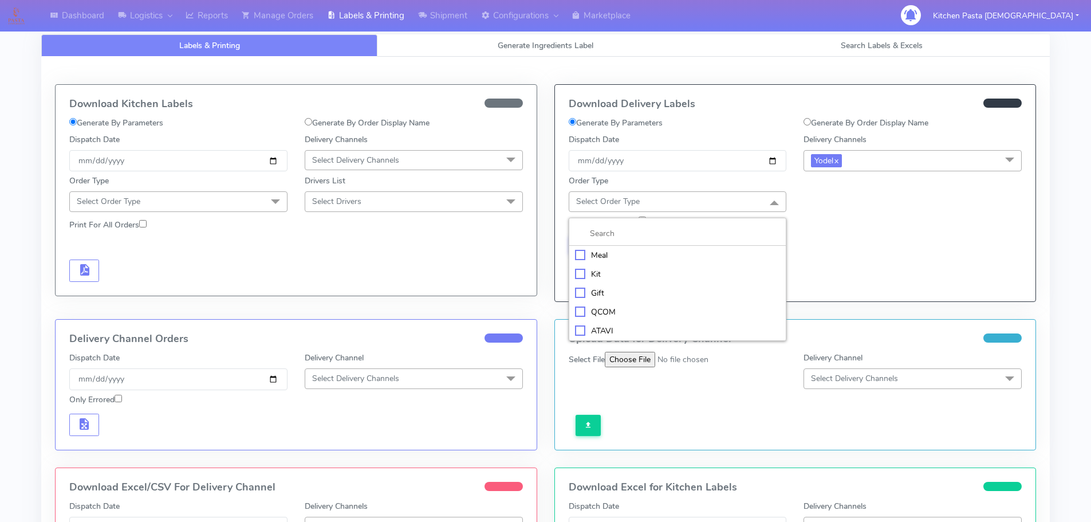
click at [637, 243] on li at bounding box center [677, 234] width 217 height 24
click at [643, 262] on li "Meal" at bounding box center [677, 255] width 217 height 19
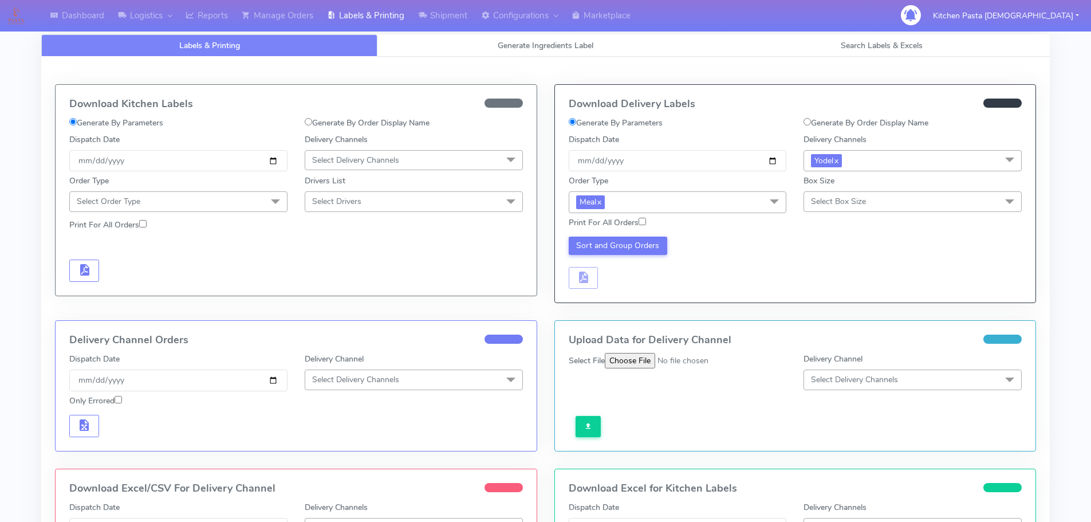
click at [883, 202] on span "Select Box Size" at bounding box center [912, 201] width 218 height 20
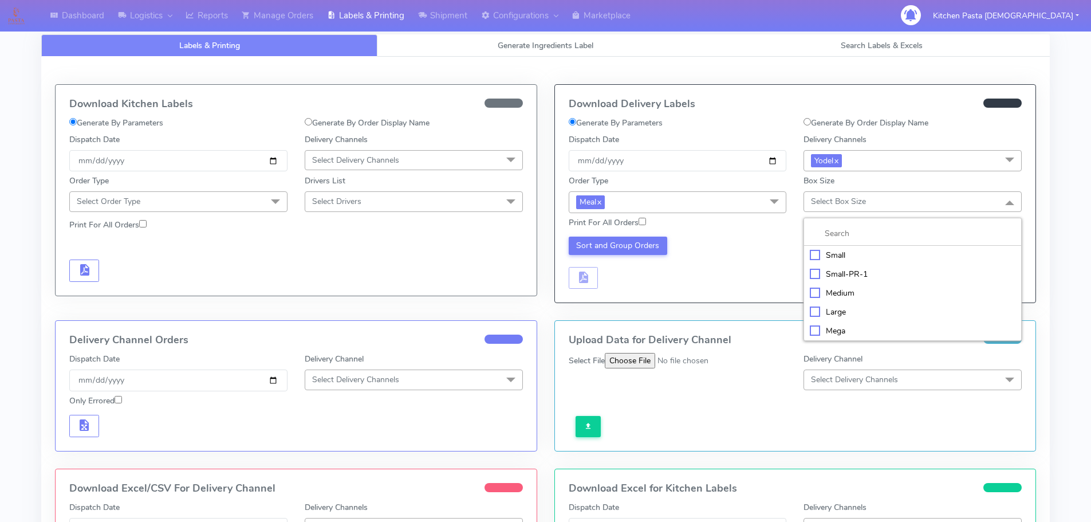
drag, startPoint x: 846, startPoint y: 327, endPoint x: 735, endPoint y: 304, distance: 113.4
click at [846, 328] on div "Mega" at bounding box center [913, 331] width 206 height 12
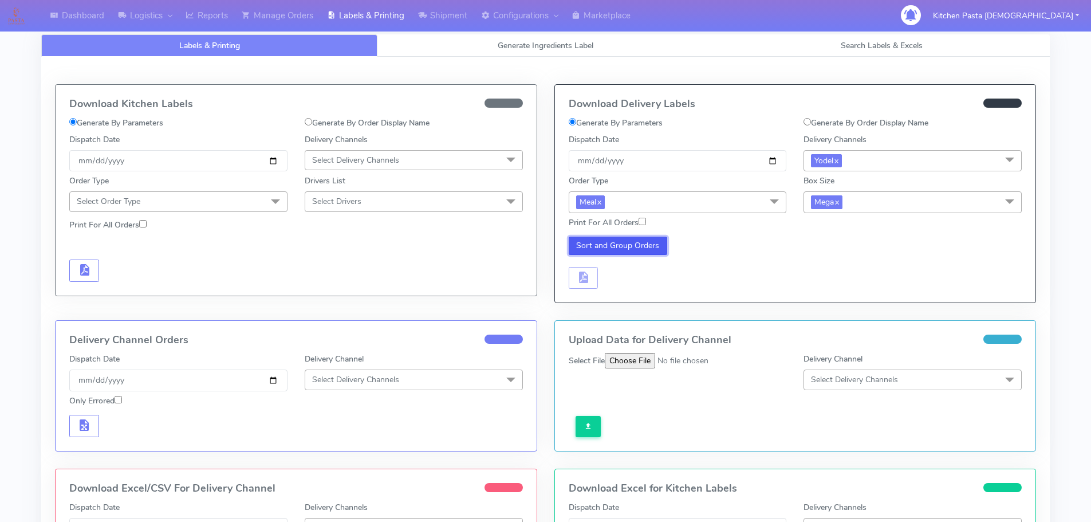
click at [627, 247] on button "Sort and Group Orders" at bounding box center [618, 245] width 99 height 18
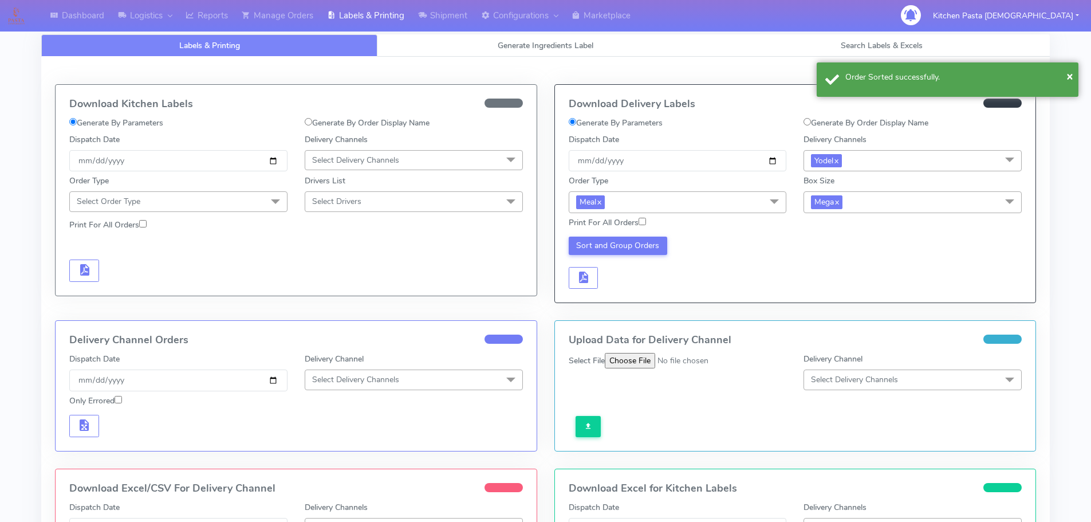
click at [581, 291] on div "Download Delivery Labels Generate By Parameters Generate By Order Display Name …" at bounding box center [795, 194] width 481 height 218
click at [584, 282] on span "button" at bounding box center [583, 279] width 14 height 11
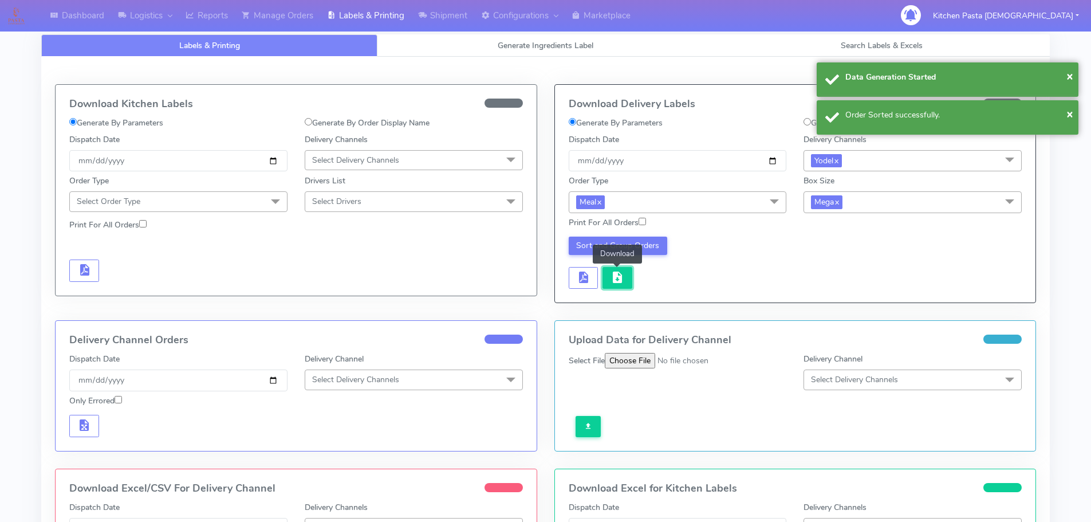
click at [618, 283] on span "button" at bounding box center [617, 279] width 14 height 11
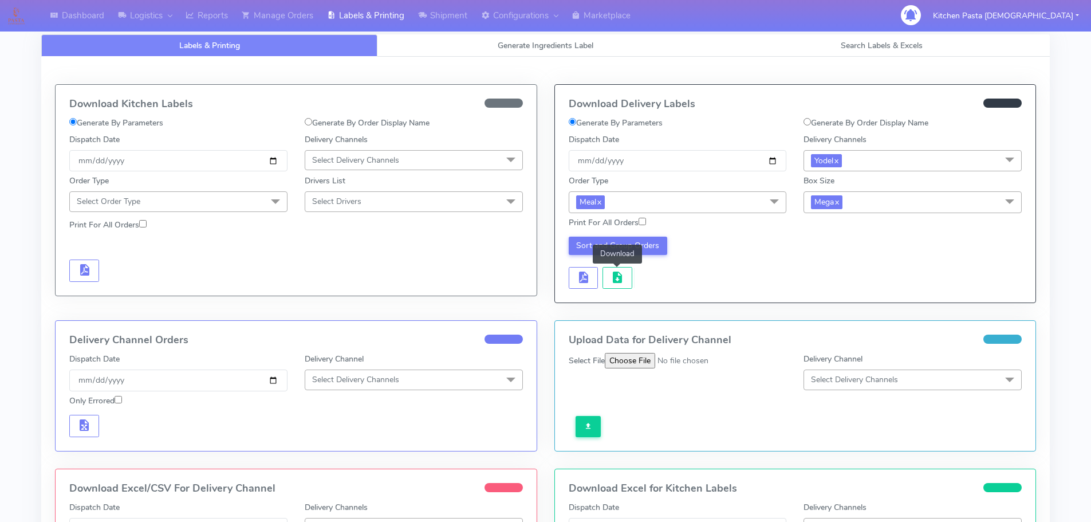
click at [225, 40] on link "Labels & Printing" at bounding box center [209, 45] width 336 height 22
click at [220, 30] on link "Reports" at bounding box center [207, 15] width 56 height 31
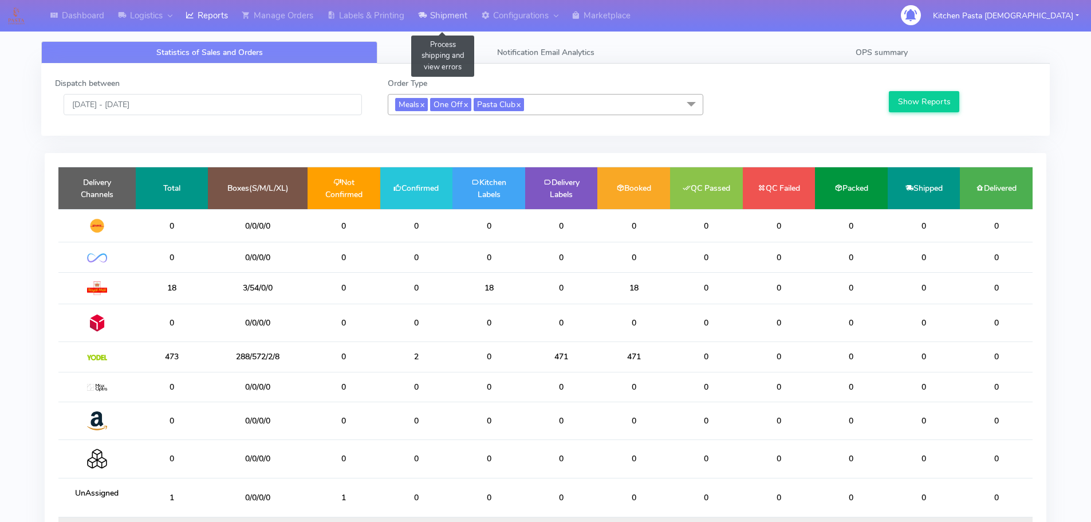
click at [447, 11] on link "Shipment" at bounding box center [442, 15] width 63 height 31
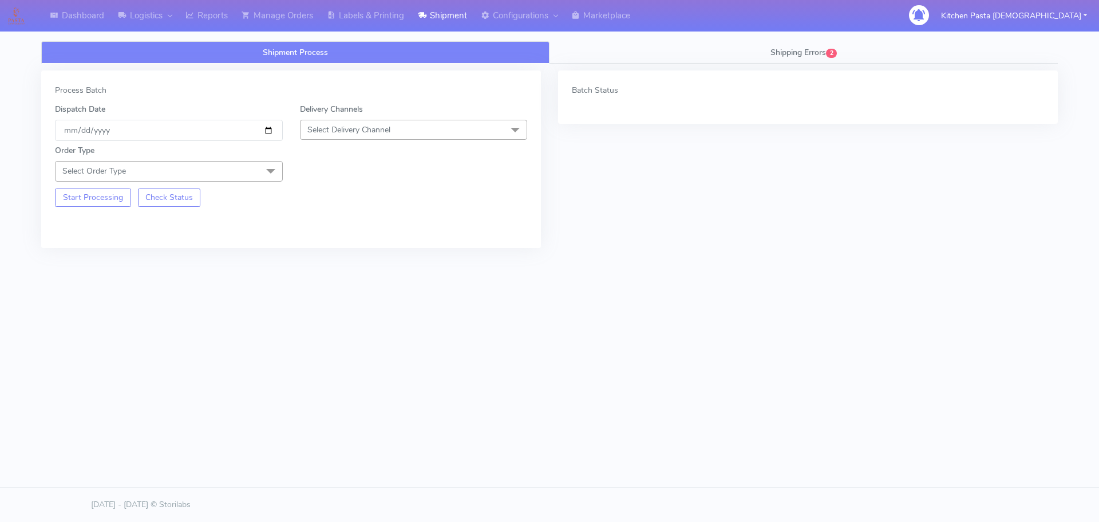
click at [345, 130] on span "Select Delivery Channel" at bounding box center [349, 129] width 83 height 11
click at [325, 256] on div "Yodel" at bounding box center [413, 259] width 215 height 12
click at [263, 173] on span at bounding box center [270, 172] width 23 height 22
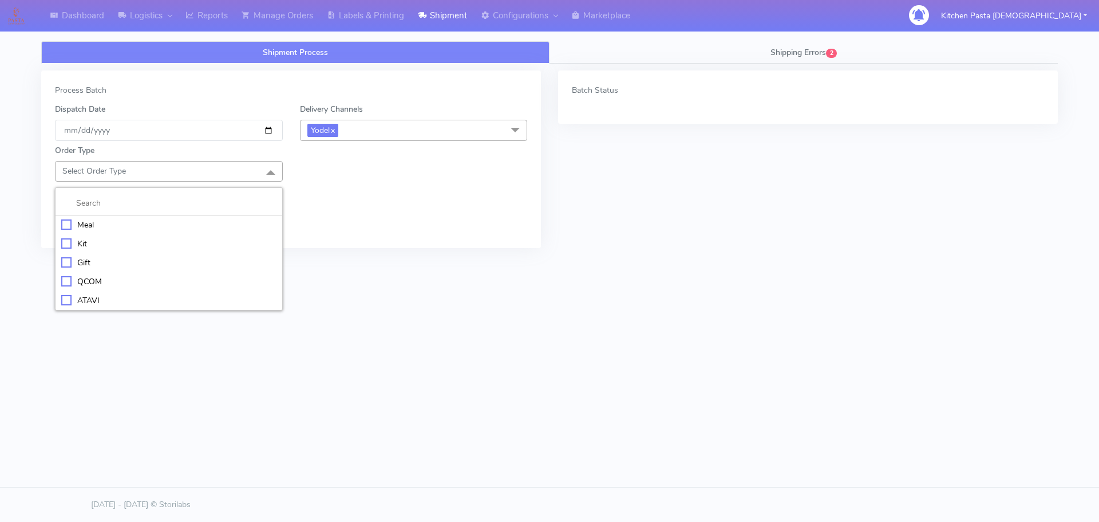
click at [188, 219] on li "Meal" at bounding box center [169, 224] width 227 height 19
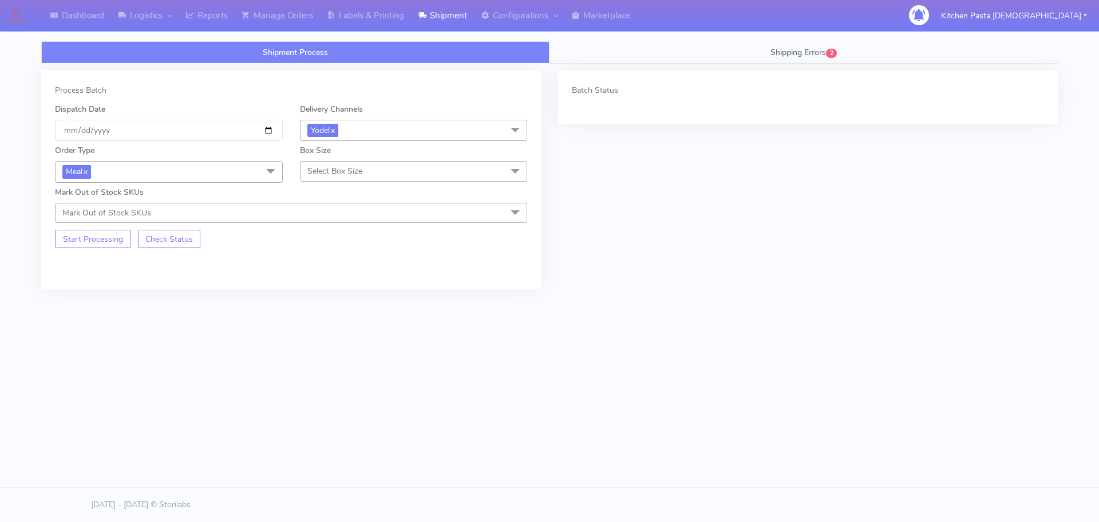
click at [352, 179] on span "Select Box Size" at bounding box center [414, 171] width 228 height 20
drag, startPoint x: 328, startPoint y: 283, endPoint x: 199, endPoint y: 252, distance: 132.6
click at [325, 283] on div "Large" at bounding box center [413, 281] width 215 height 12
click at [108, 234] on button "Start Processing" at bounding box center [93, 239] width 76 height 18
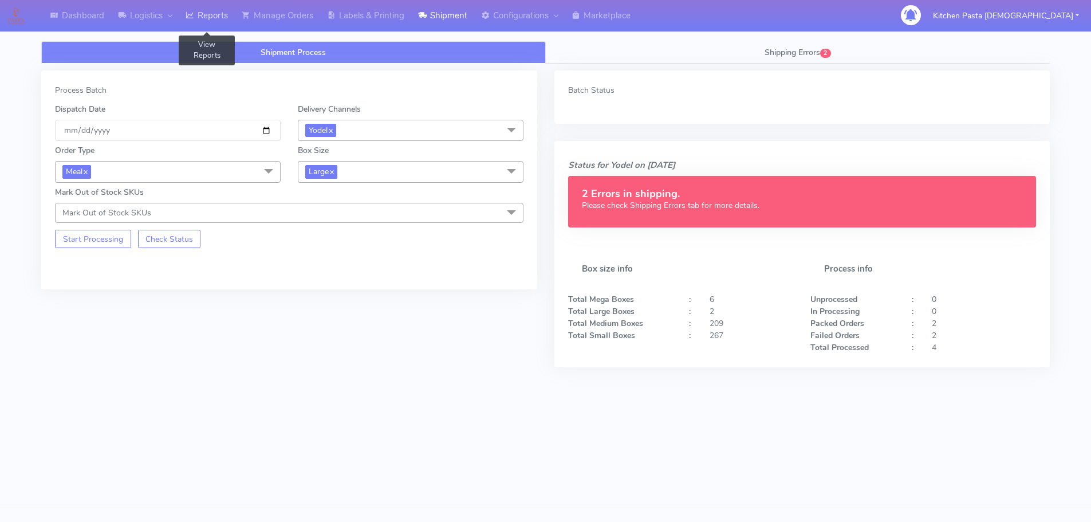
click at [215, 10] on link "Reports" at bounding box center [207, 15] width 56 height 31
